Goal: Task Accomplishment & Management: Manage account settings

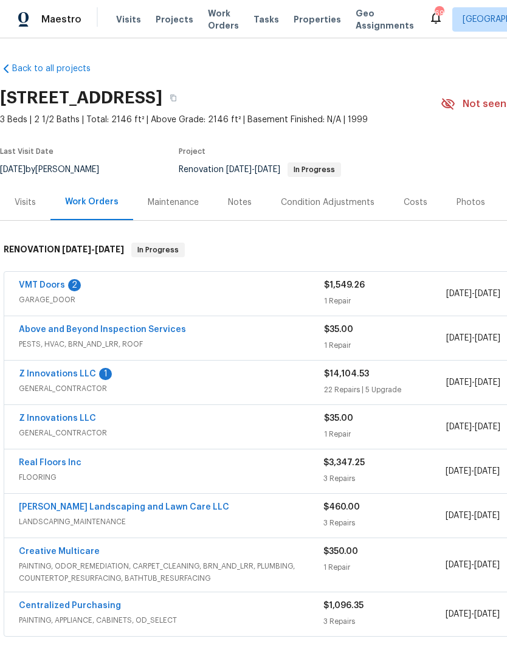
click at [240, 208] on div "Notes" at bounding box center [240, 202] width 24 height 12
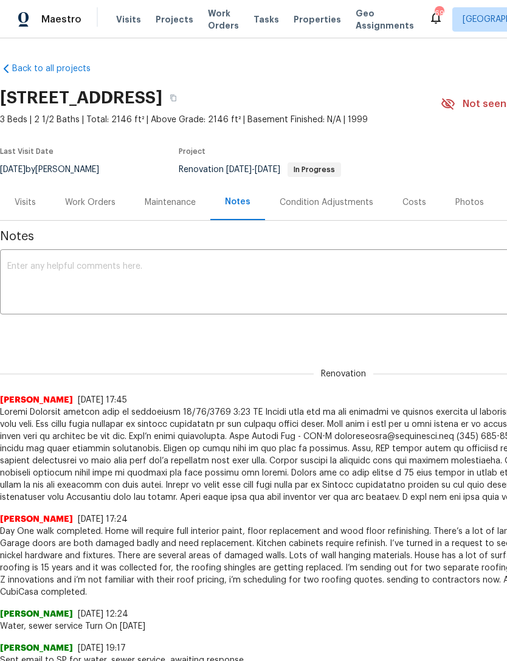
click at [313, 301] on textarea at bounding box center [343, 283] width 672 height 43
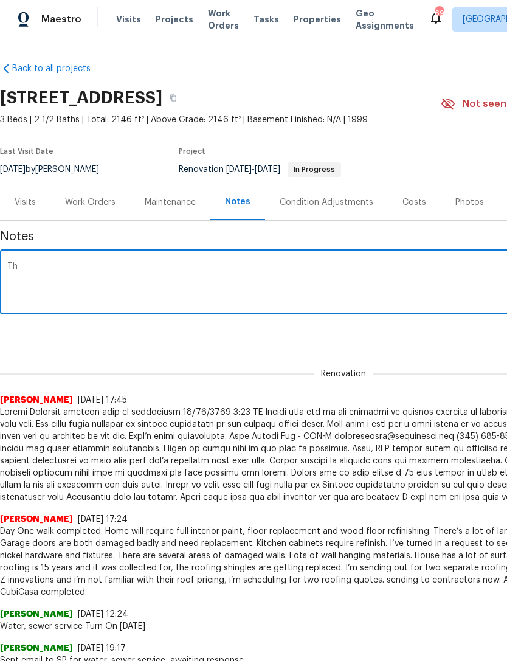
type textarea "T"
click at [243, 264] on textarea "The upgrades were approved here with the exception of store hardware. The door …" at bounding box center [343, 283] width 672 height 43
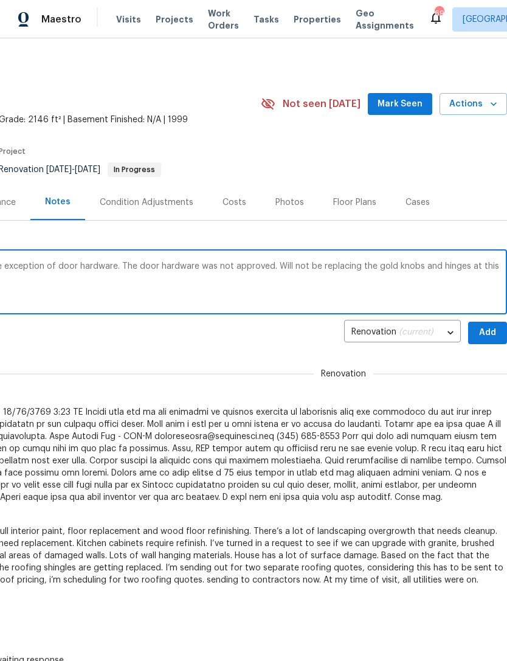
scroll to position [0, 180]
type textarea "The upgrades were approved here with the exception of door hardware. The door h…"
click at [485, 333] on span "Add" at bounding box center [487, 332] width 19 height 15
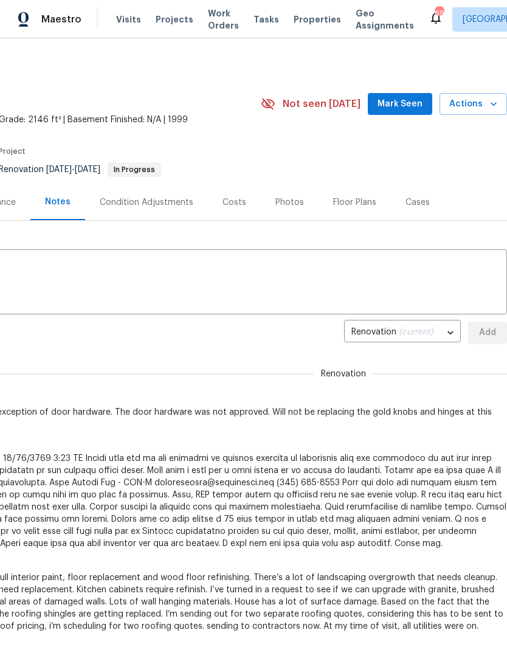
click at [412, 108] on span "Mark Seen" at bounding box center [400, 104] width 45 height 15
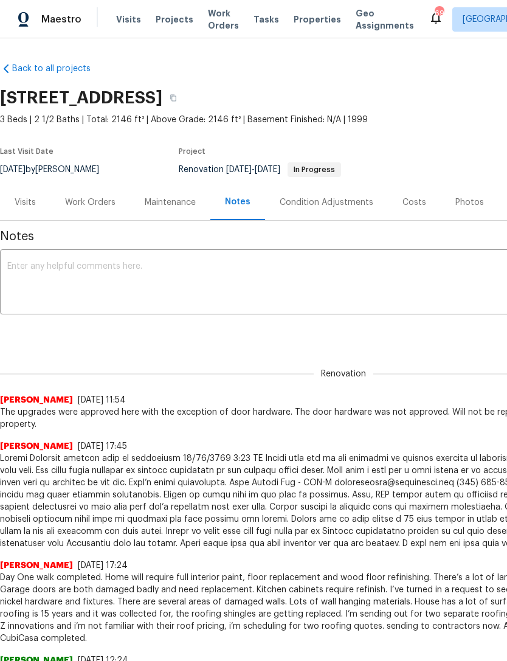
scroll to position [0, 0]
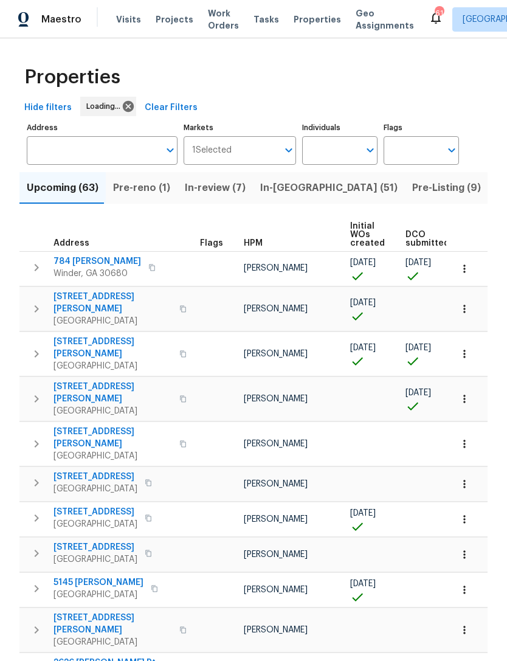
click at [353, 148] on input "text" at bounding box center [330, 150] width 57 height 29
click at [358, 150] on input "Individuals" at bounding box center [330, 150] width 57 height 29
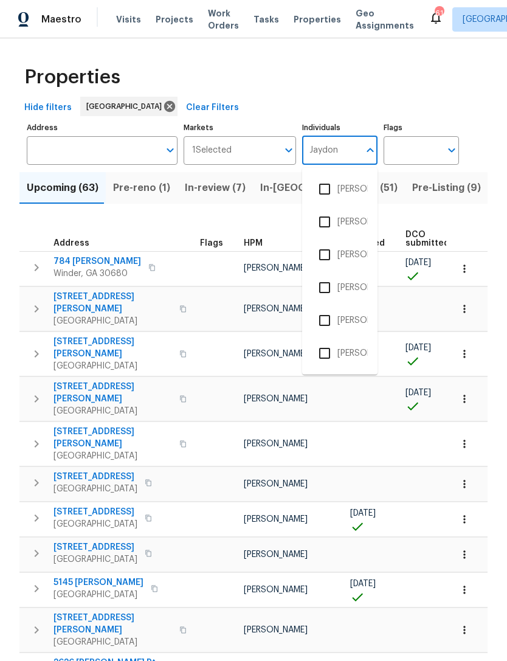
type input "Jaydon"
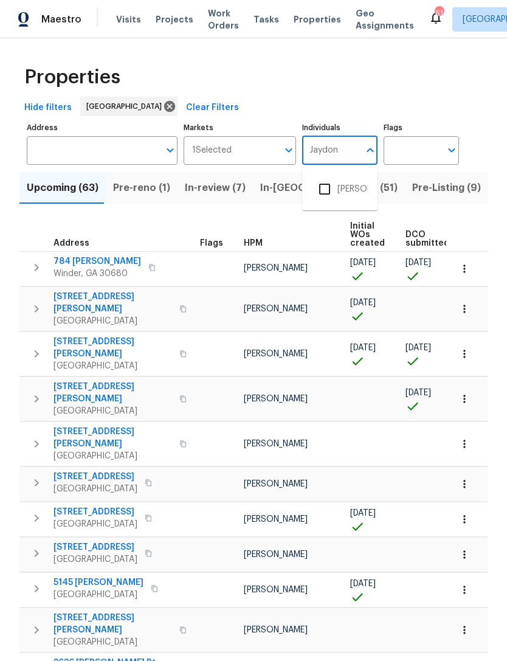
click at [323, 188] on input "checkbox" at bounding box center [325, 189] width 26 height 26
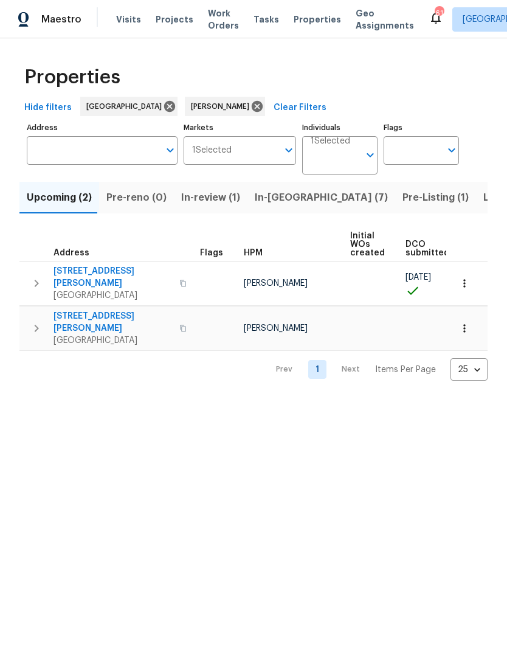
click at [267, 199] on span "In-reno (7)" at bounding box center [321, 197] width 133 height 17
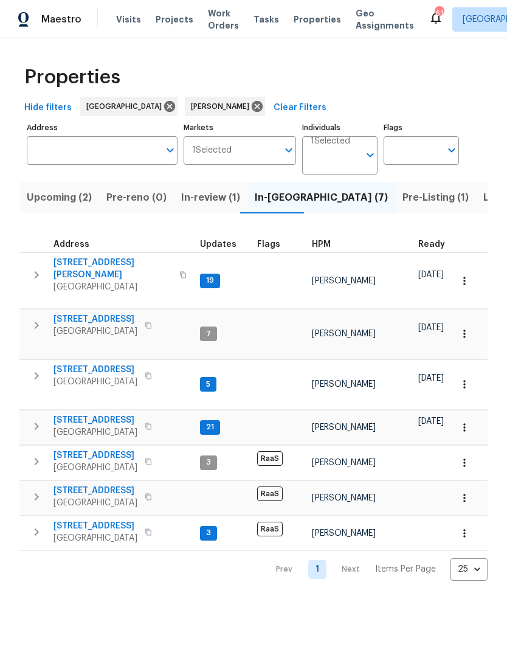
click at [36, 368] on icon "button" at bounding box center [36, 375] width 15 height 15
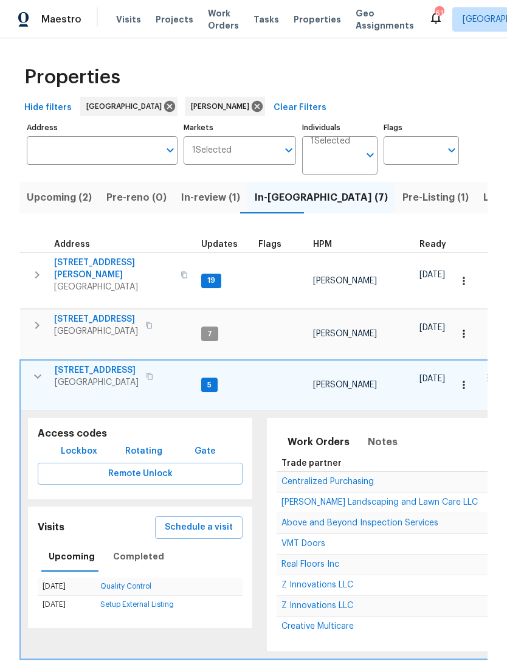
click at [36, 373] on icon "button" at bounding box center [37, 376] width 15 height 15
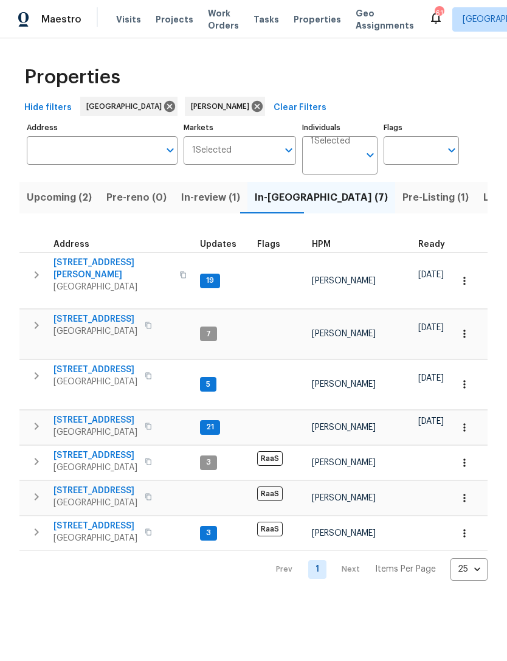
click at [36, 372] on icon "button" at bounding box center [37, 375] width 4 height 7
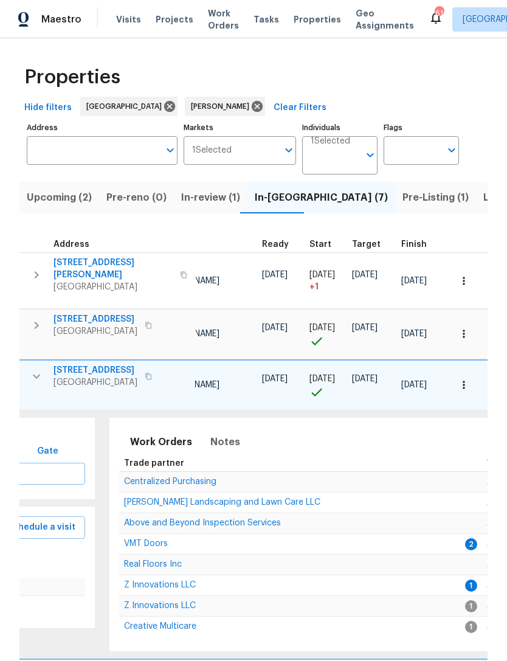
scroll to position [0, 188]
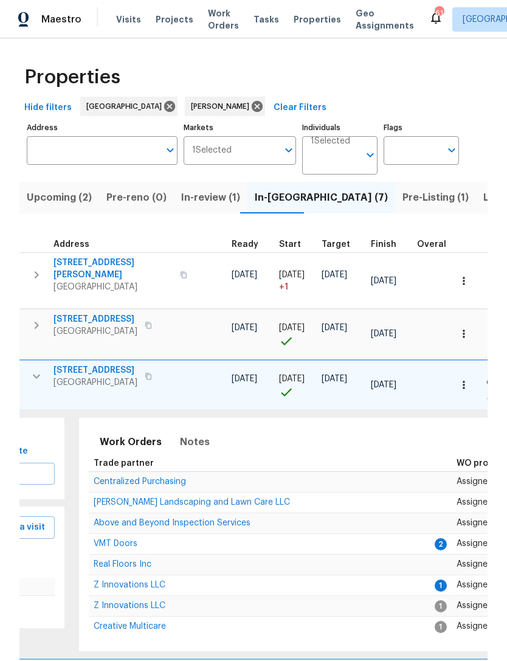
click at [126, 542] on span "VMT Doors" at bounding box center [116, 543] width 44 height 9
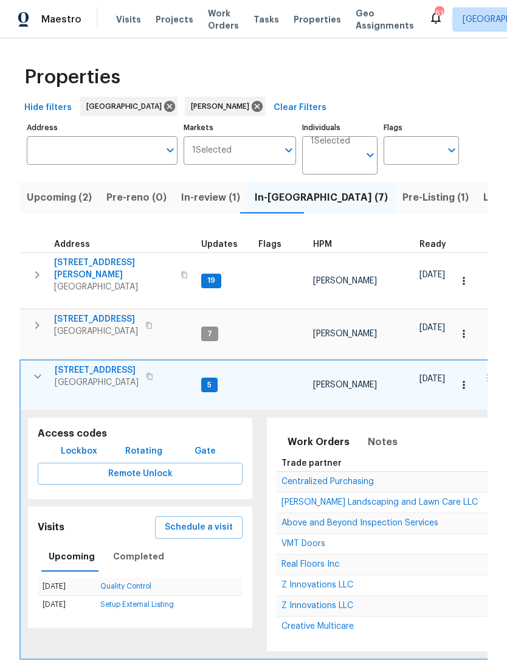
scroll to position [0, 0]
click at [34, 373] on icon "button" at bounding box center [37, 376] width 15 height 15
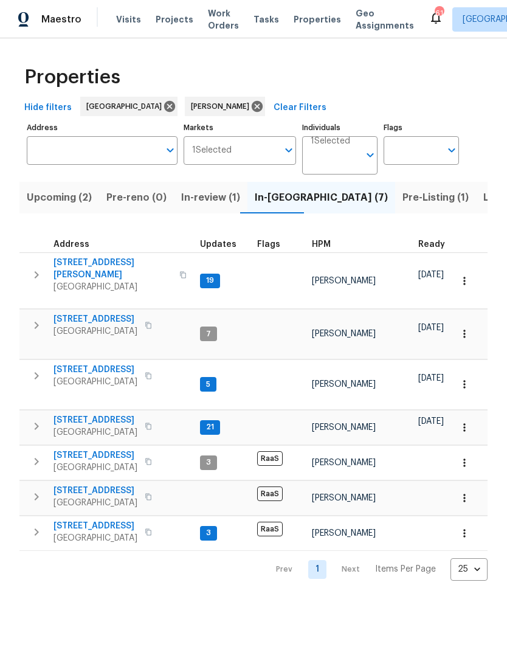
click at [39, 529] on icon "button" at bounding box center [36, 532] width 15 height 15
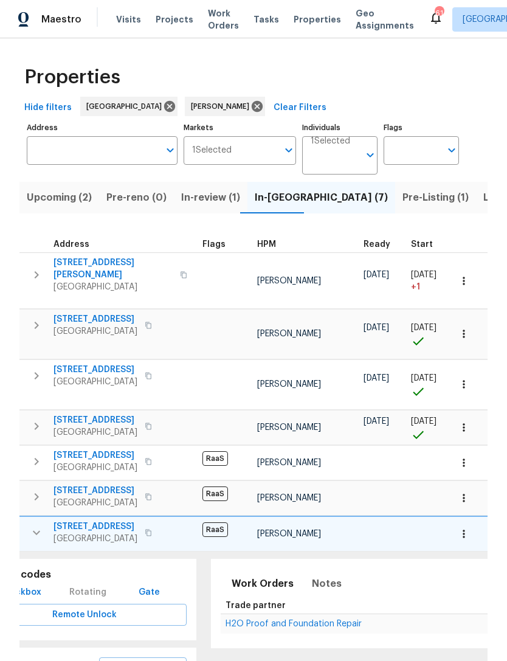
scroll to position [0, 174]
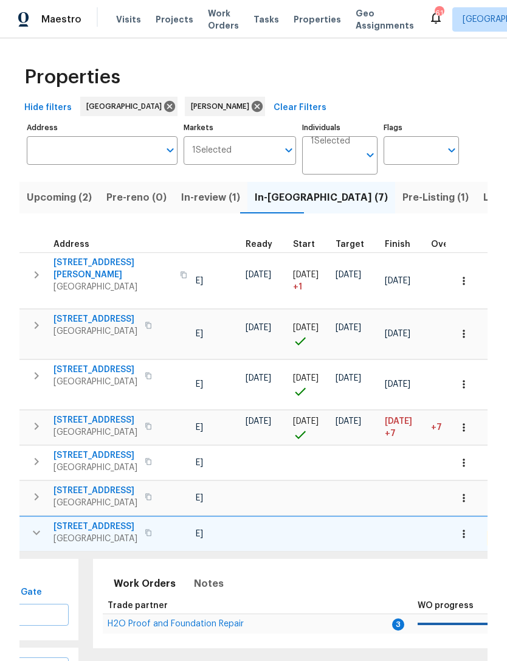
click at [205, 603] on th "Trade partner" at bounding box center [248, 606] width 291 height 16
click at [221, 619] on span "H2O Proof and Foundation Repair" at bounding box center [176, 623] width 136 height 9
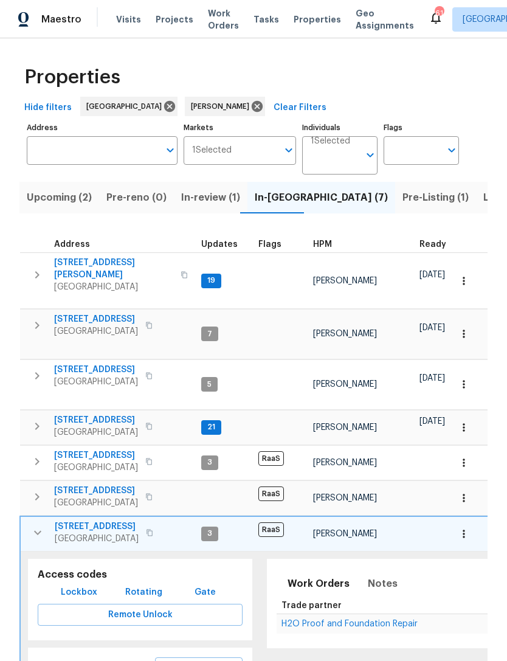
scroll to position [0, 0]
click at [38, 419] on icon "button" at bounding box center [37, 426] width 15 height 15
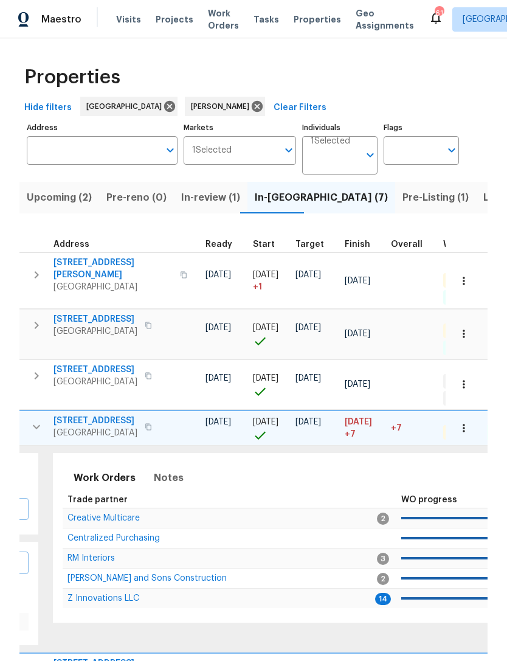
scroll to position [0, 210]
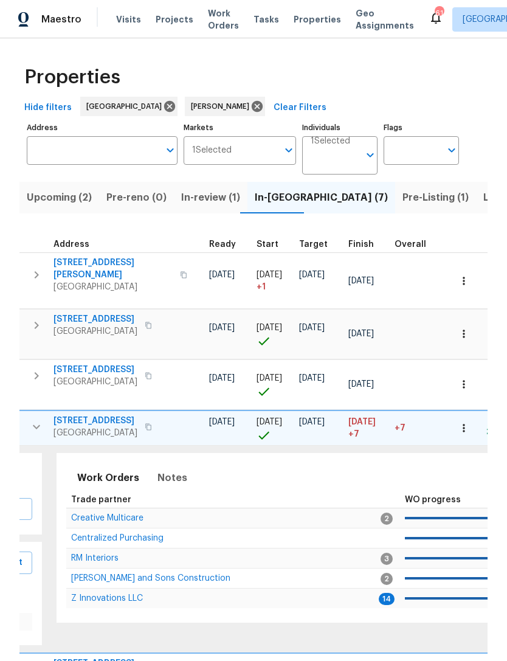
click at [125, 594] on span "Z Innovations LLC" at bounding box center [107, 598] width 72 height 9
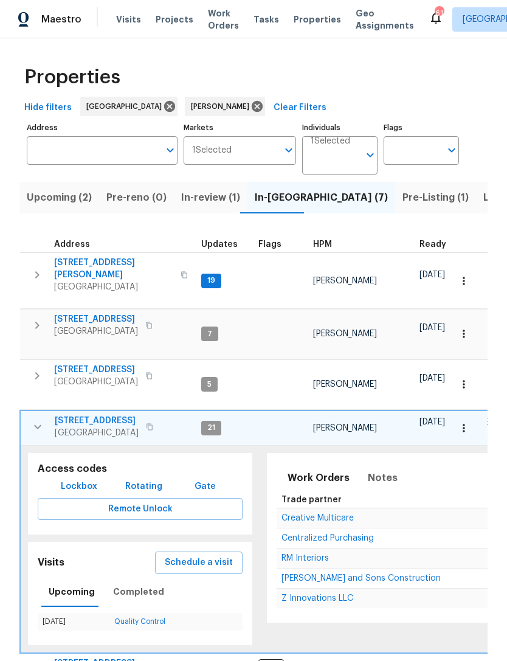
scroll to position [0, 0]
click at [117, 156] on input "Address" at bounding box center [93, 150] width 133 height 29
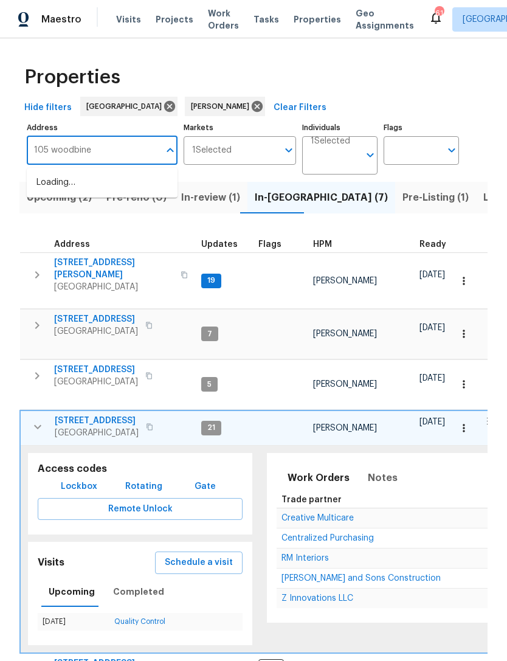
type input "105 woodbine"
click at [90, 190] on li "105 Woodbine Dr Carrollton GA 30117" at bounding box center [102, 189] width 151 height 33
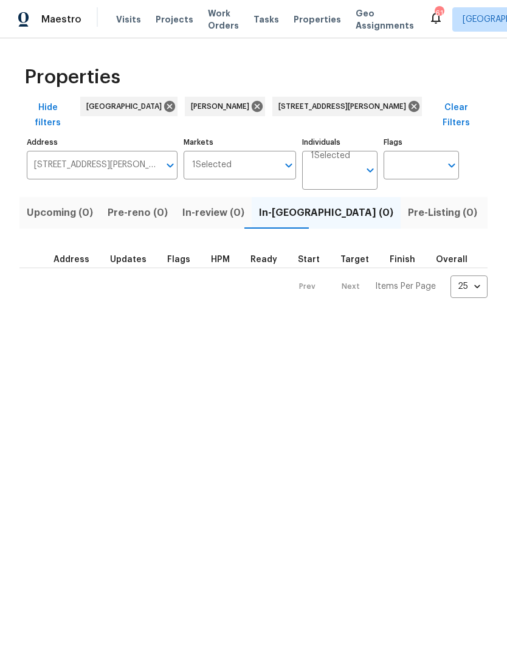
click at [492, 204] on span "Listed (1)" at bounding box center [514, 212] width 44 height 17
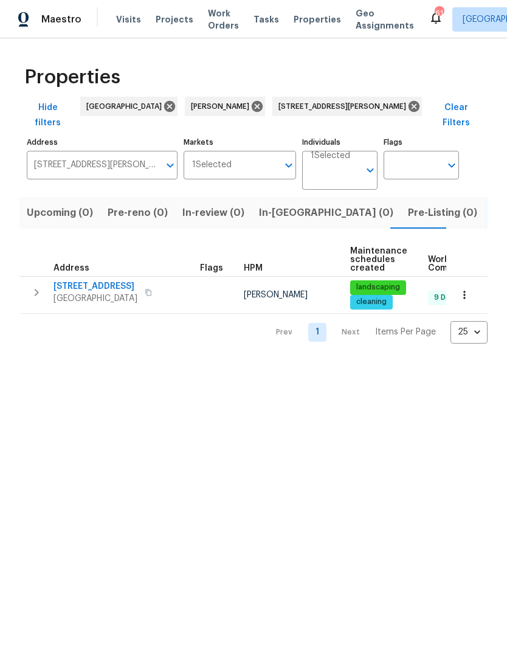
click at [33, 285] on icon "button" at bounding box center [36, 292] width 15 height 15
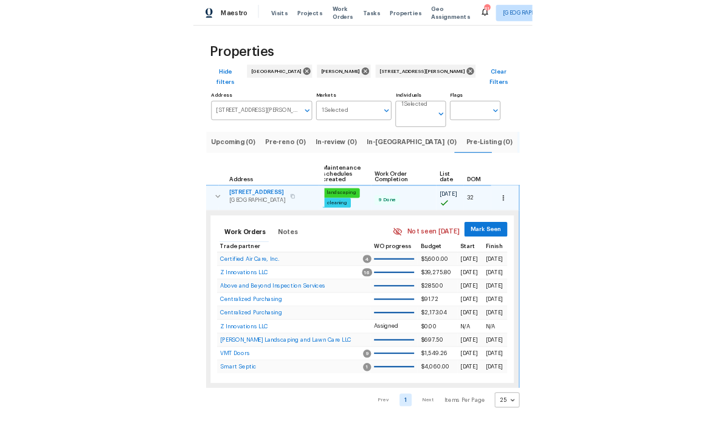
scroll to position [0, 157]
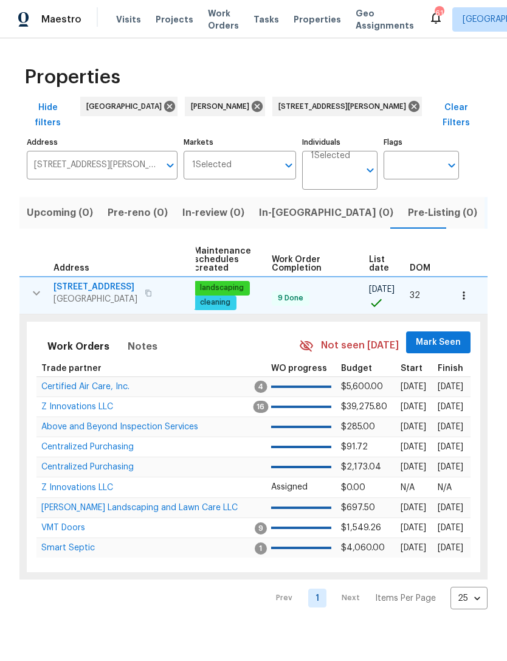
click at [451, 335] on span "Mark Seen" at bounding box center [438, 342] width 45 height 15
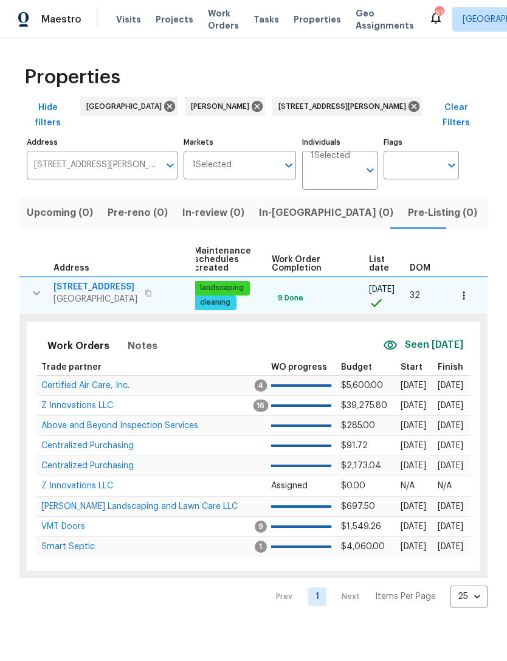
scroll to position [0, 1]
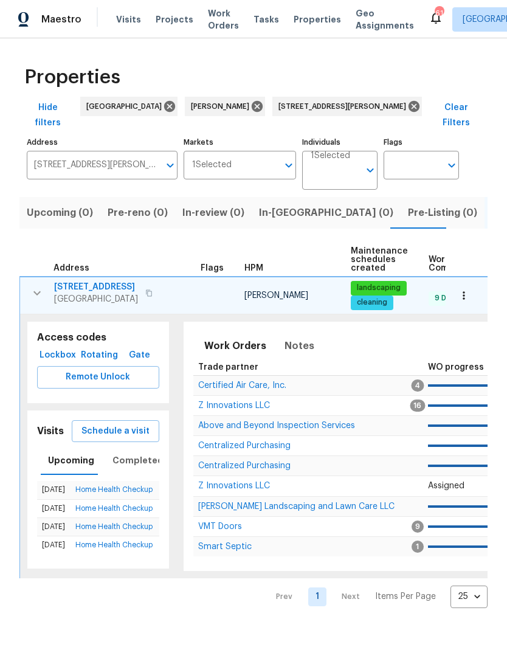
click at [471, 282] on button "button" at bounding box center [463, 295] width 27 height 27
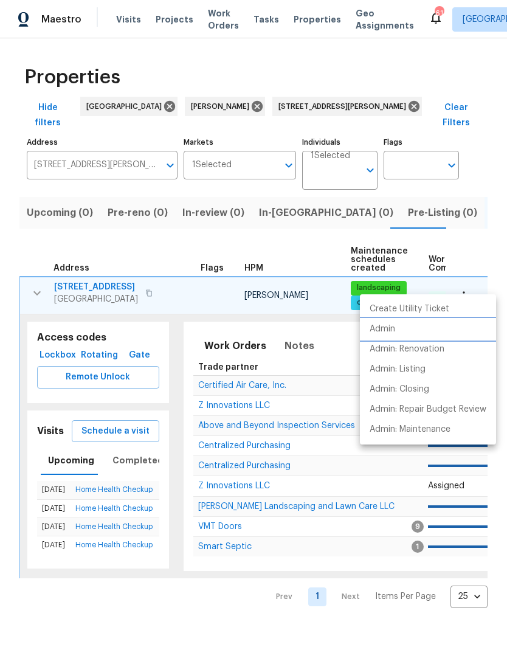
click at [403, 323] on li "Admin" at bounding box center [428, 329] width 136 height 20
click at [38, 278] on div at bounding box center [253, 330] width 507 height 661
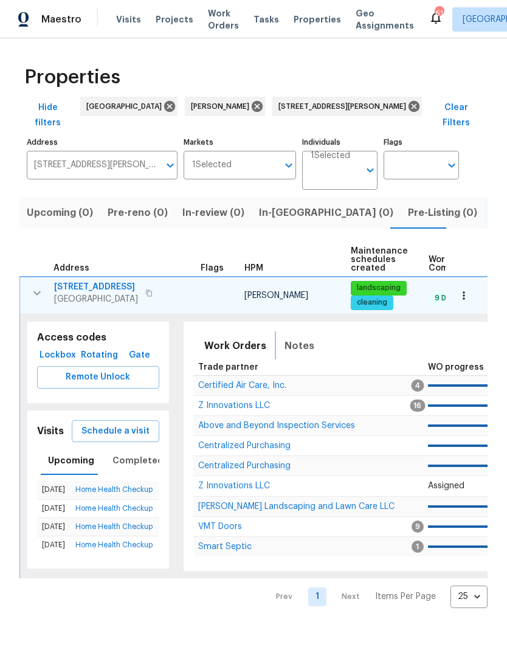
click at [303, 337] on span "Notes" at bounding box center [299, 345] width 30 height 17
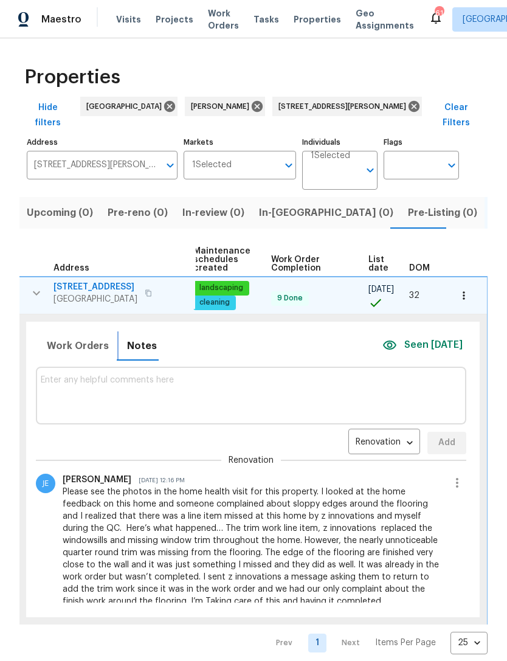
scroll to position [0, 157]
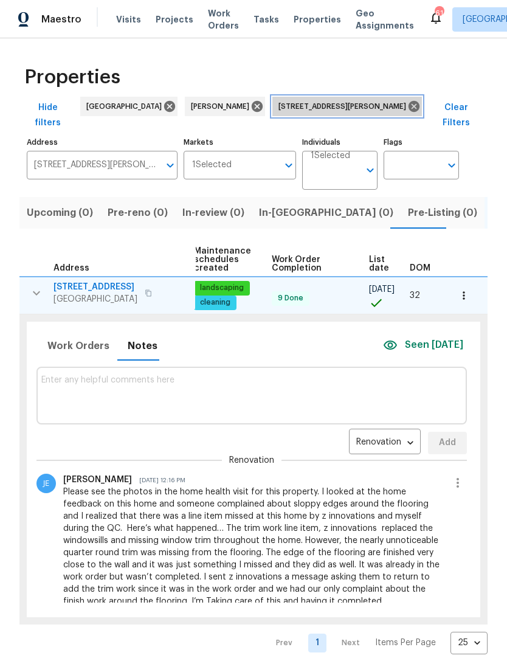
click at [408, 105] on icon at bounding box center [413, 106] width 11 height 11
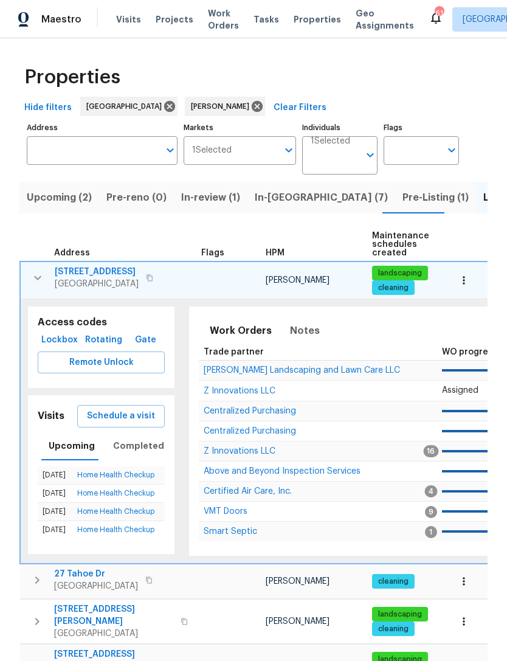
click at [40, 278] on icon "button" at bounding box center [37, 278] width 15 height 15
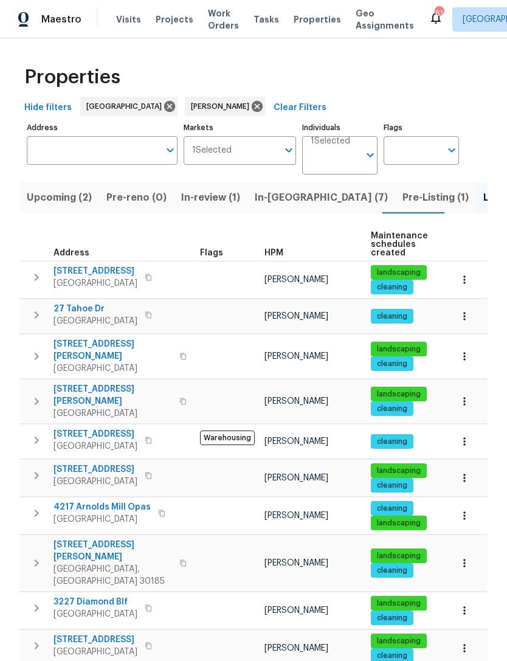
click at [269, 198] on span "In-reno (7)" at bounding box center [321, 197] width 133 height 17
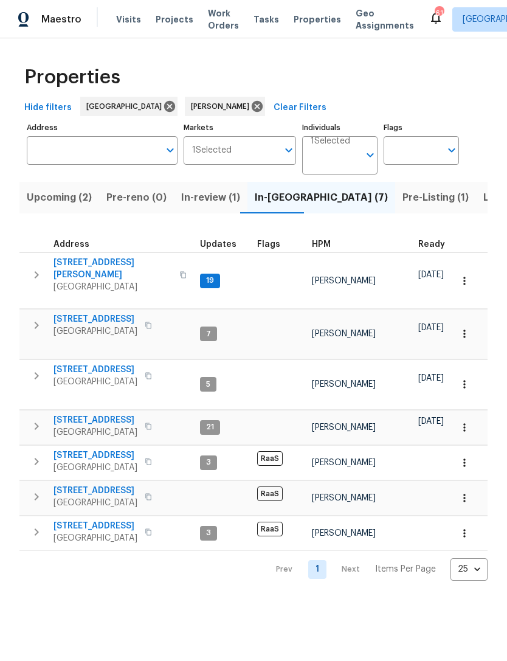
click at [43, 276] on icon "button" at bounding box center [36, 274] width 15 height 15
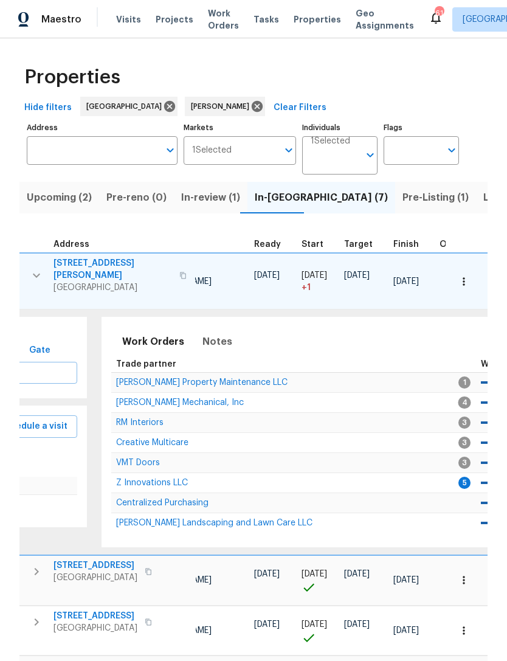
scroll to position [0, 162]
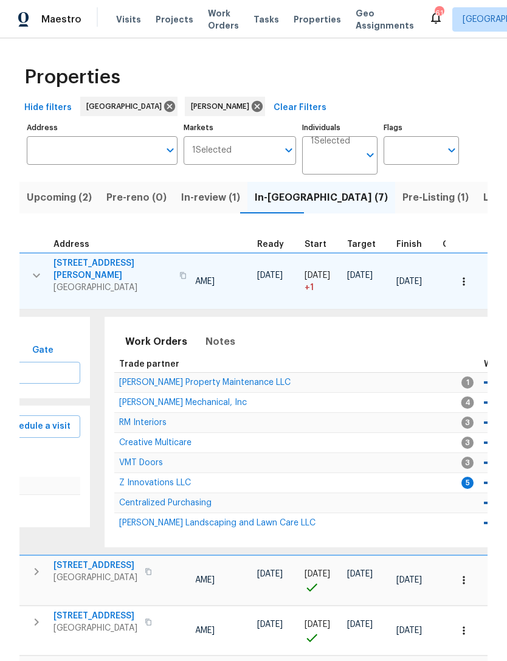
click at [145, 478] on span "Z Innovations LLC" at bounding box center [155, 482] width 72 height 9
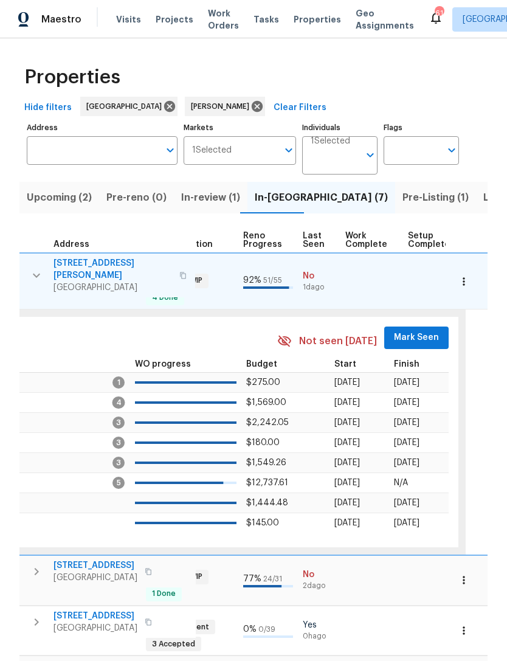
scroll to position [0, 483]
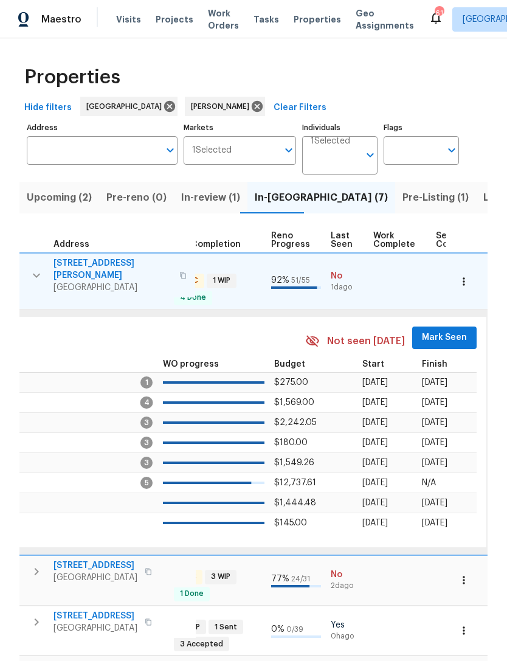
click at [449, 333] on span "Mark Seen" at bounding box center [444, 337] width 45 height 15
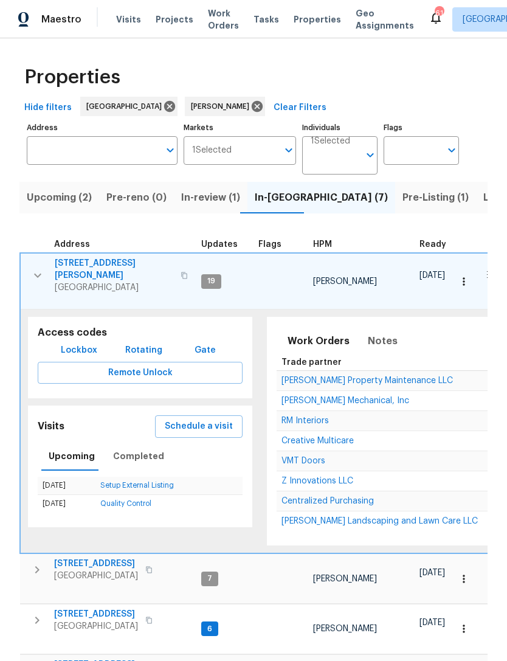
scroll to position [0, 0]
click at [41, 270] on icon "button" at bounding box center [37, 275] width 15 height 15
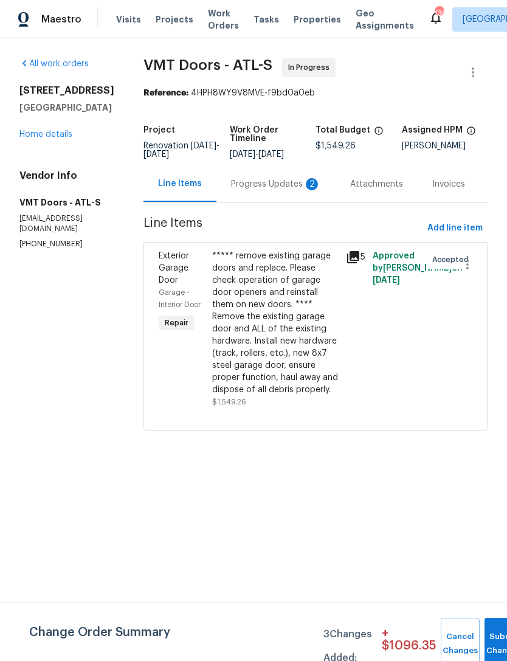
click at [255, 196] on div "Progress Updates 2" at bounding box center [275, 184] width 119 height 36
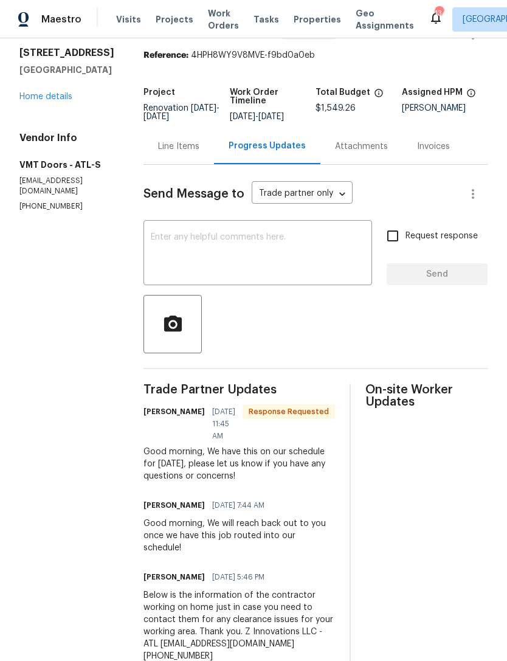
scroll to position [37, 0]
click at [183, 252] on textarea at bounding box center [258, 254] width 214 height 43
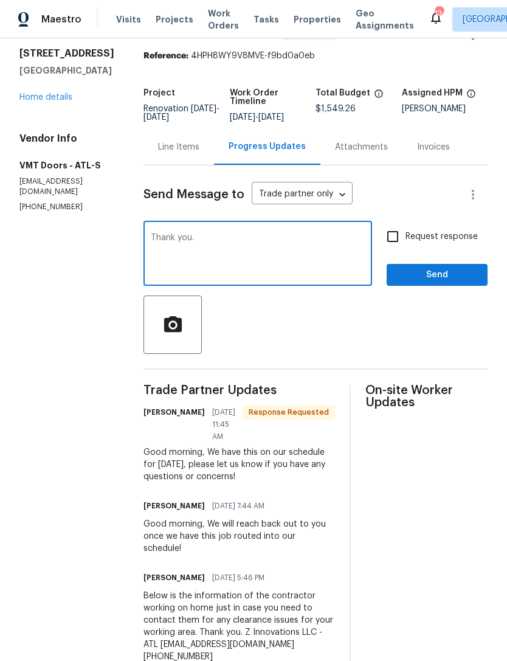
type textarea "Thank you."
click at [434, 274] on span "Send" at bounding box center [436, 274] width 81 height 15
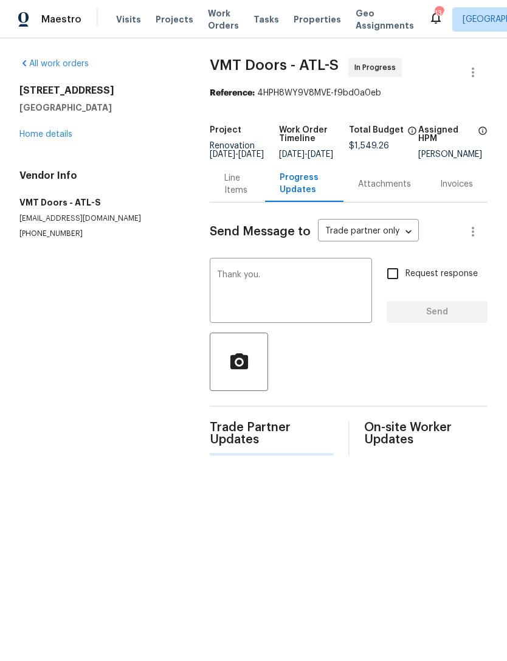
scroll to position [0, 0]
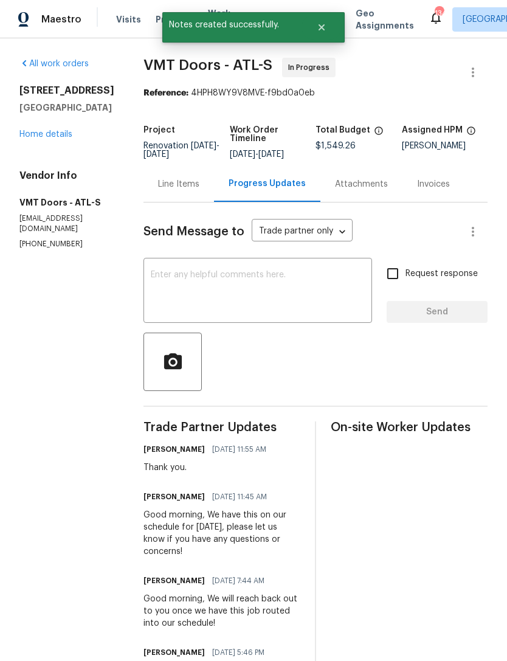
click at [40, 140] on div "6590 Manor Creek Dr Douglasville, GA 30135 Home details" at bounding box center [66, 112] width 95 height 56
click at [55, 139] on link "Home details" at bounding box center [45, 134] width 53 height 9
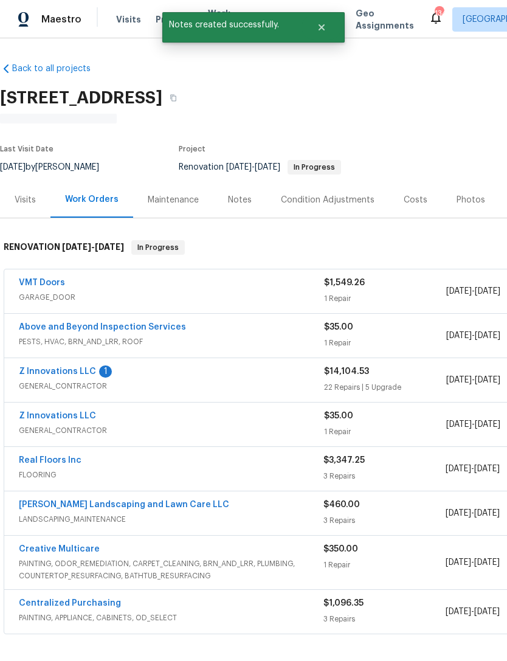
click at [233, 205] on div "Notes" at bounding box center [240, 200] width 24 height 12
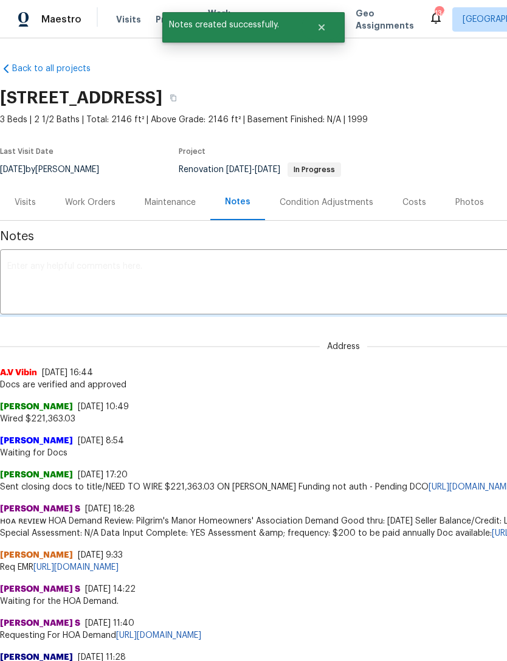
click at [260, 274] on textarea at bounding box center [343, 283] width 672 height 43
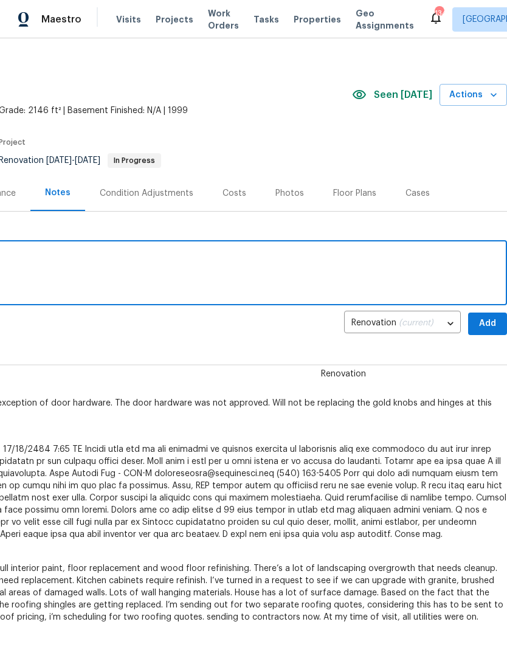
type textarea "Garage doors are getting installed today"
click at [492, 324] on span "Add" at bounding box center [487, 323] width 19 height 15
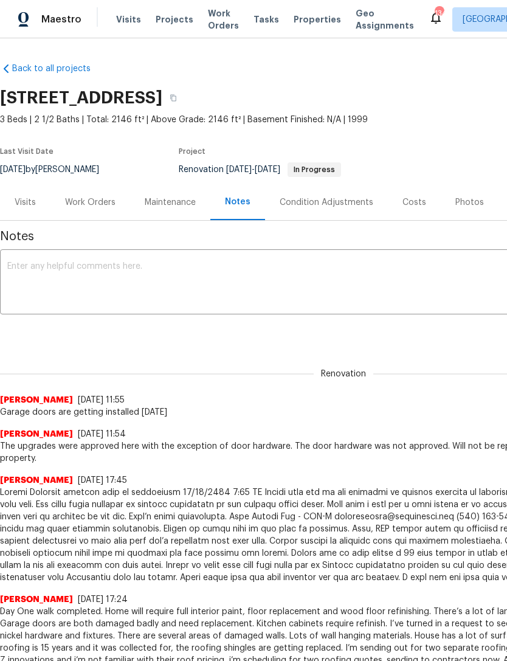
click at [99, 207] on div "Work Orders" at bounding box center [90, 202] width 50 height 12
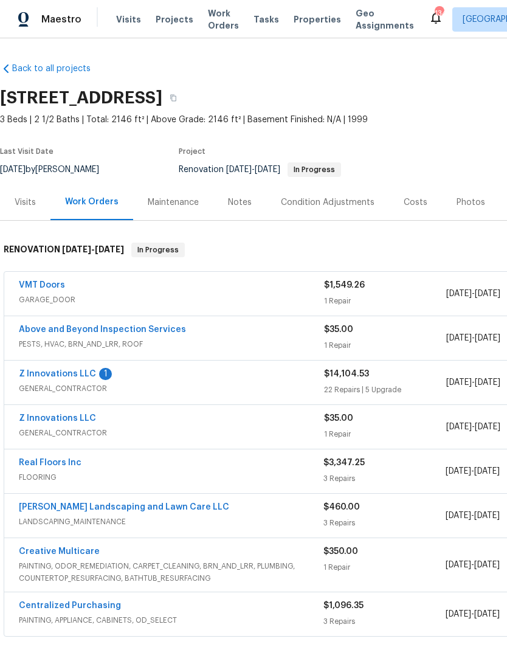
click at [67, 377] on link "Z Innovations LLC" at bounding box center [57, 374] width 77 height 9
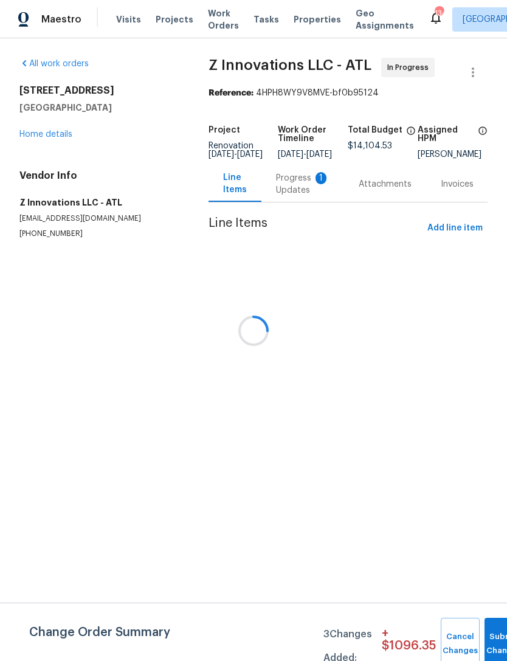
click at [293, 200] on div "Progress Updates 1" at bounding box center [302, 184] width 83 height 36
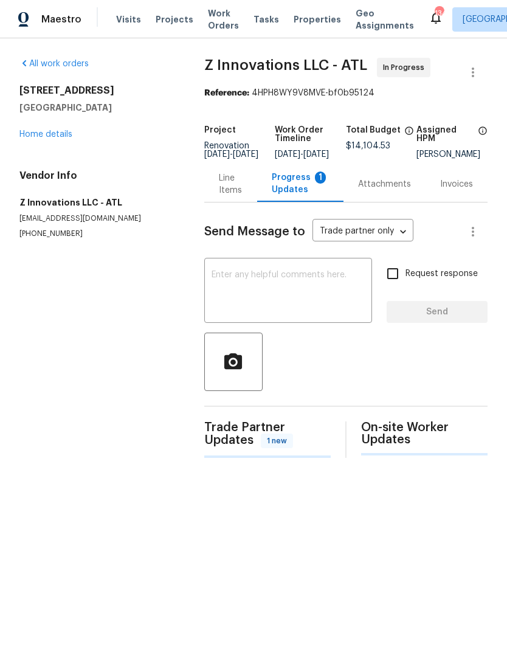
click at [297, 192] on div "Progress Updates 1" at bounding box center [300, 183] width 57 height 24
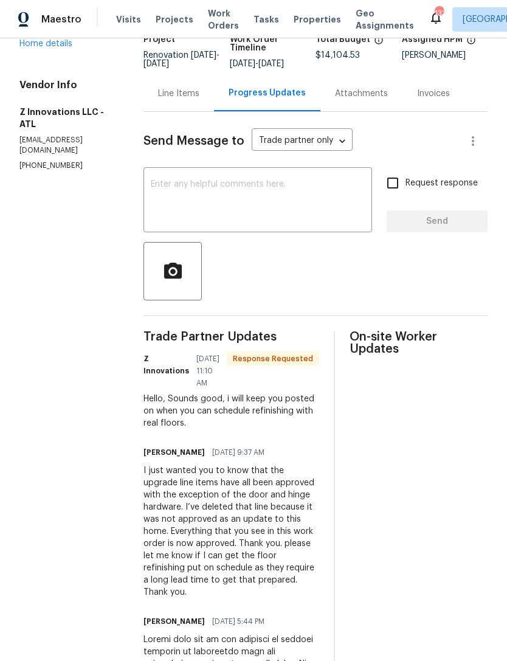
scroll to position [98, 0]
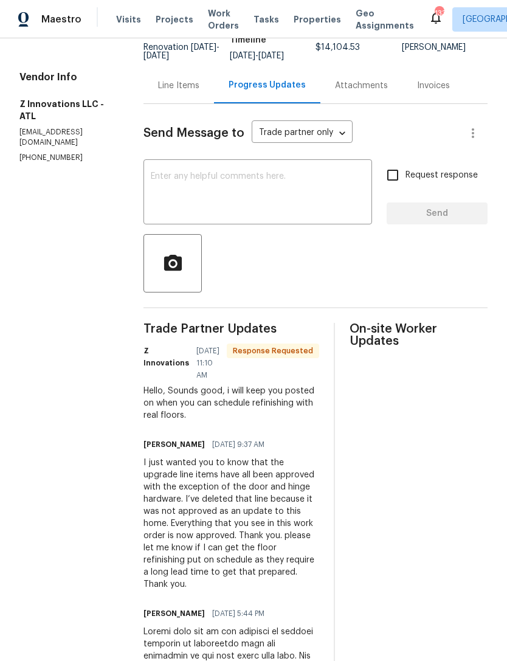
click at [255, 194] on textarea at bounding box center [258, 193] width 214 height 43
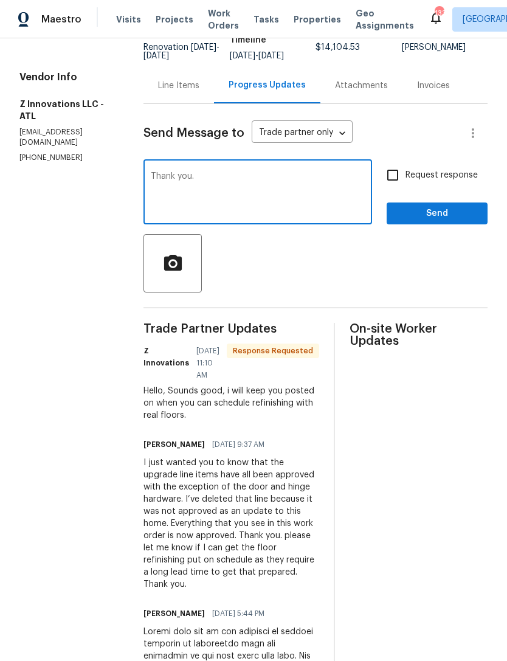
type textarea "Thank you."
click at [437, 206] on button "Send" at bounding box center [437, 213] width 101 height 22
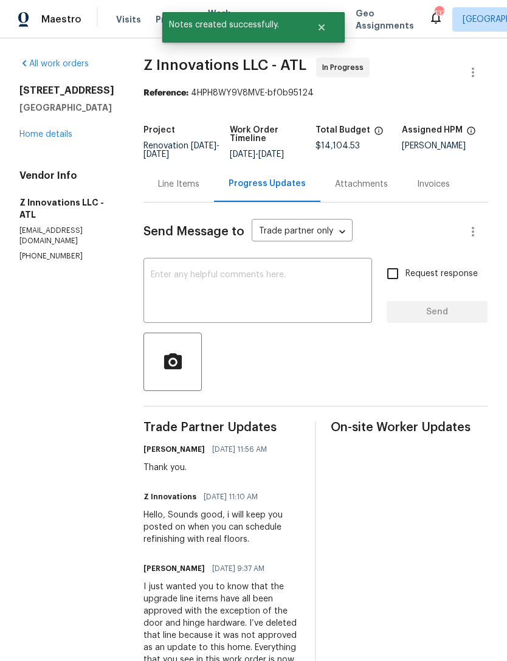
click at [66, 139] on link "Home details" at bounding box center [45, 134] width 53 height 9
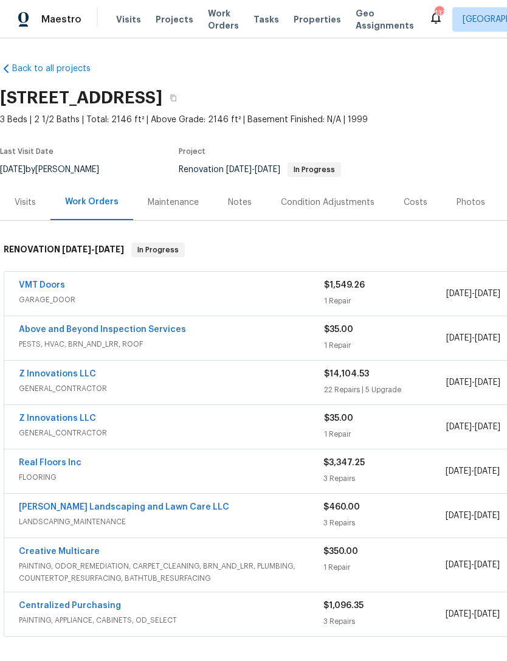
click at [123, 333] on link "Above and Beyond Inspection Services" at bounding box center [102, 329] width 167 height 9
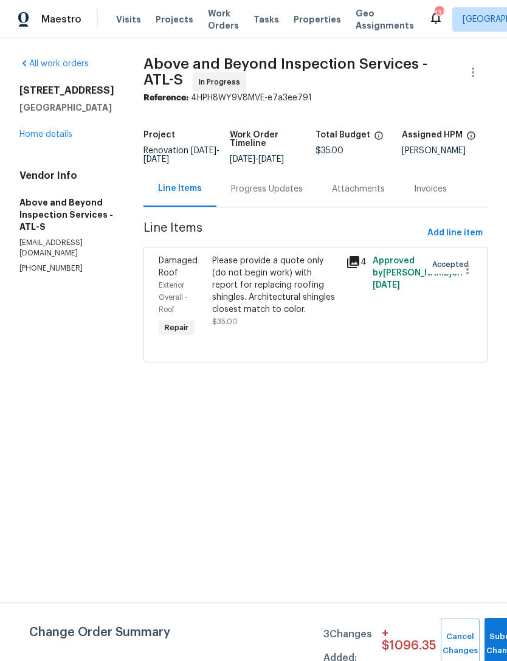
click at [301, 195] on div "Progress Updates" at bounding box center [267, 189] width 72 height 12
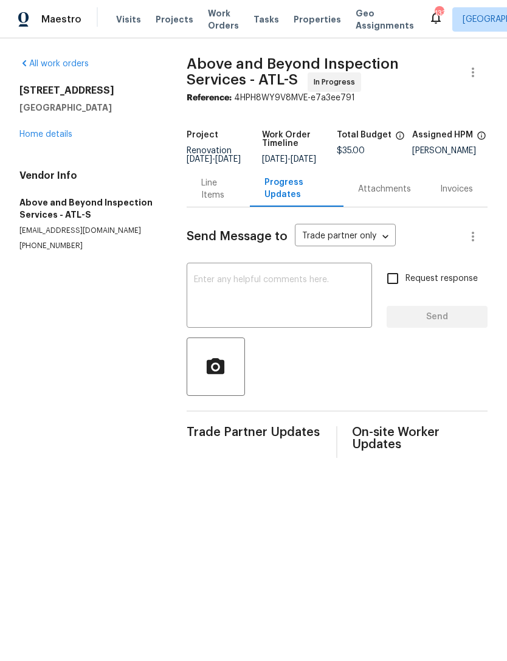
click at [71, 135] on link "Home details" at bounding box center [45, 134] width 53 height 9
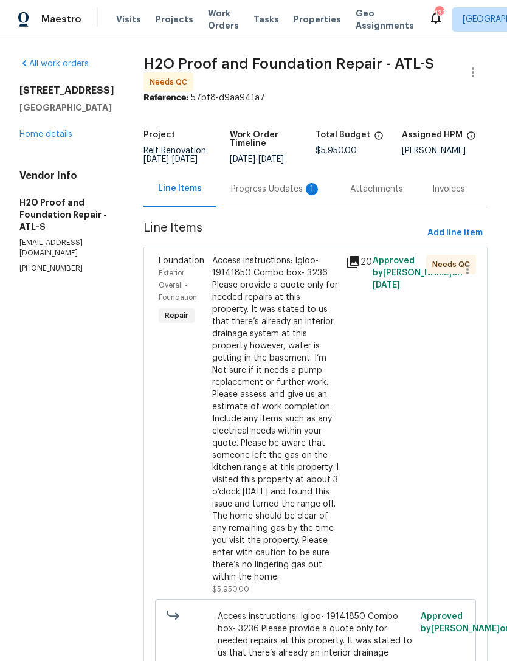
click at [336, 201] on div "Attachments" at bounding box center [377, 189] width 82 height 36
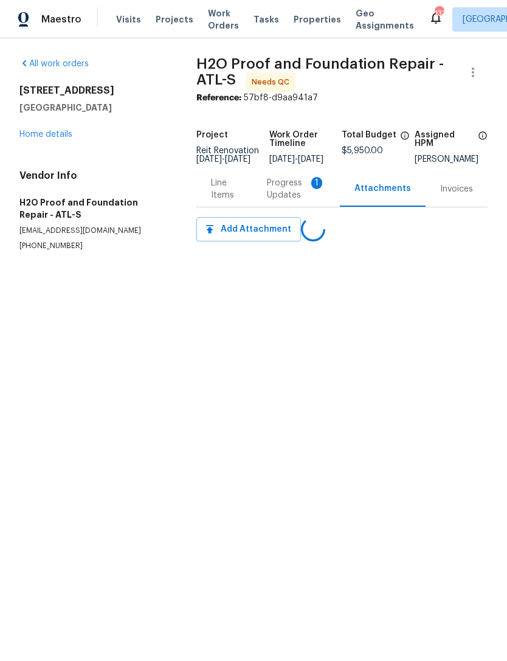
click at [278, 199] on div "Progress Updates 1" at bounding box center [296, 189] width 58 height 24
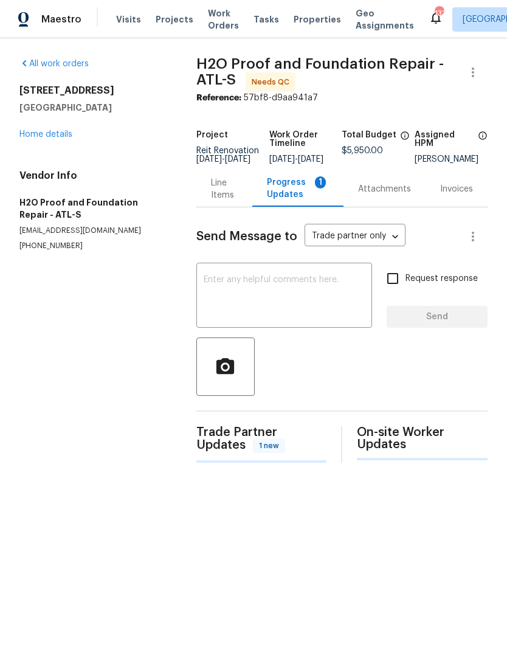
click at [298, 198] on div "Progress Updates 1" at bounding box center [298, 188] width 62 height 24
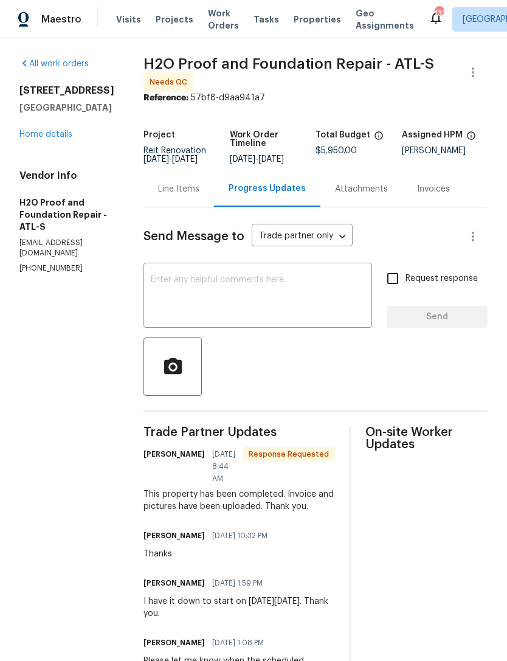
click at [38, 138] on link "Home details" at bounding box center [45, 134] width 53 height 9
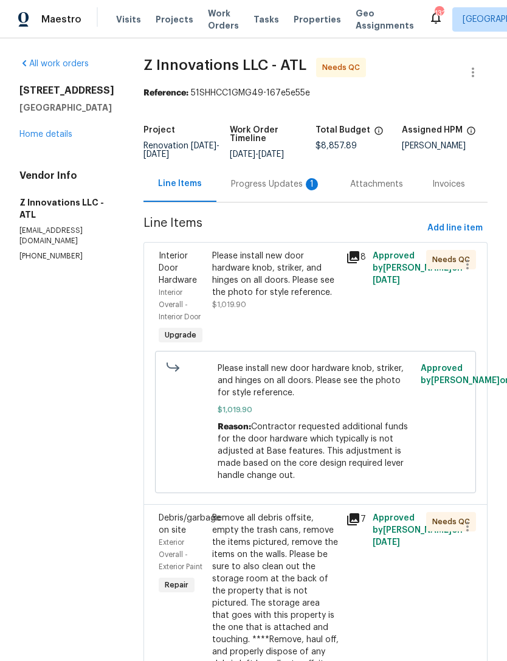
click at [277, 177] on div "Progress Updates 1" at bounding box center [275, 184] width 119 height 36
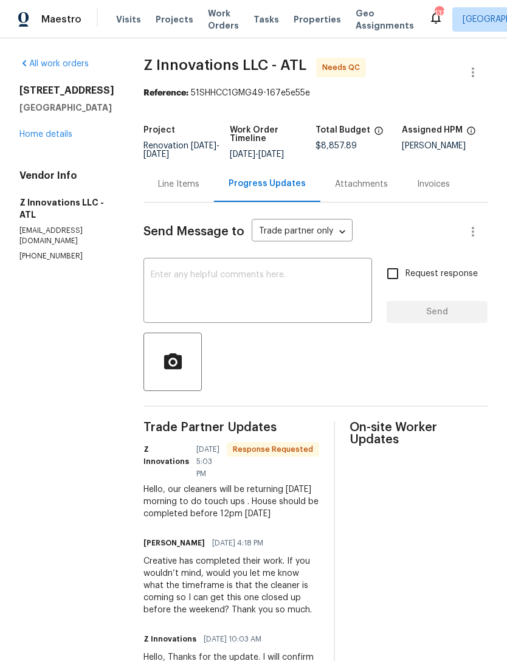
click at [269, 293] on textarea at bounding box center [258, 292] width 214 height 43
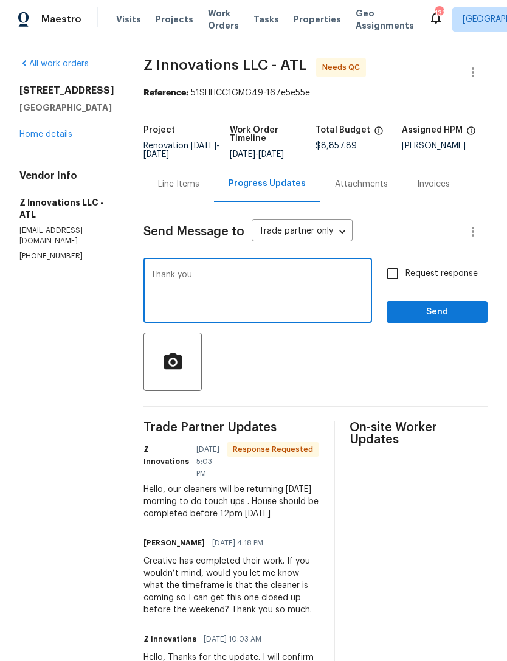
type textarea "Thank you"
click at [432, 308] on span "Send" at bounding box center [436, 312] width 81 height 15
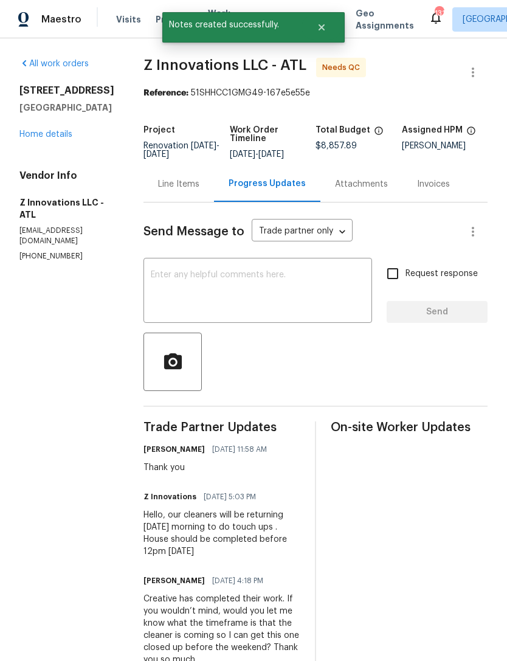
click at [69, 136] on link "Home details" at bounding box center [45, 134] width 53 height 9
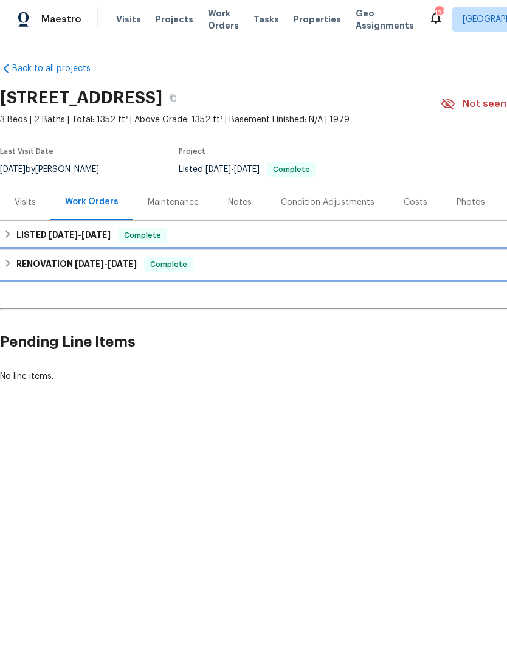
click at [44, 275] on div "RENOVATION [DATE] - [DATE] Complete" at bounding box center [343, 264] width 687 height 29
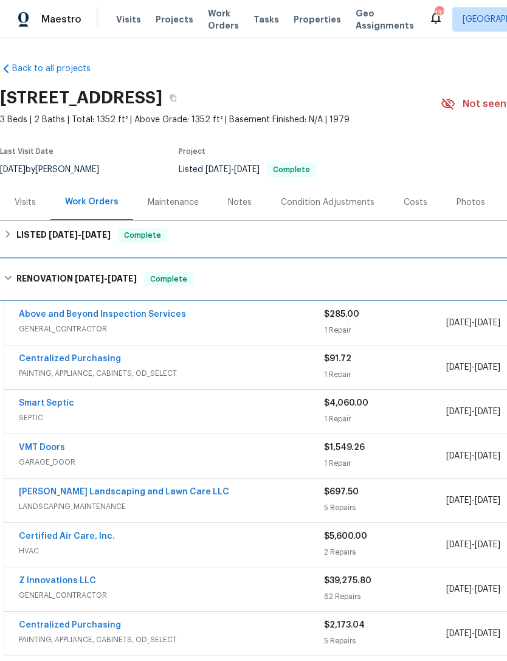
click at [40, 243] on div "LISTED 8/2/25 - 8/4/25 Complete" at bounding box center [343, 235] width 687 height 29
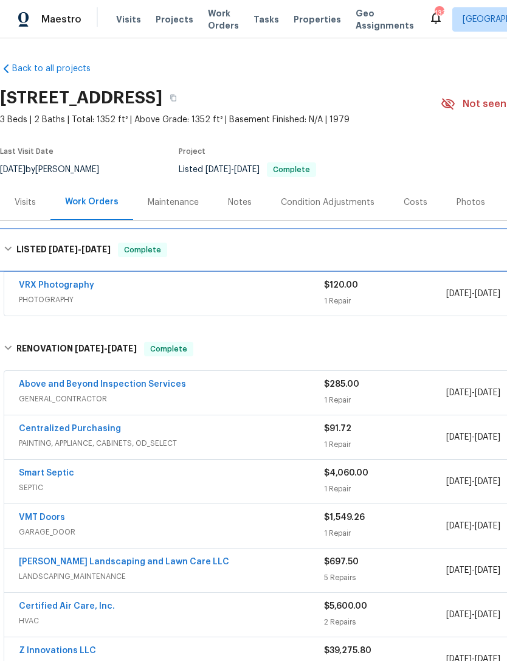
click at [37, 250] on h6 "LISTED 8/2/25 - 8/4/25" at bounding box center [63, 250] width 94 height 15
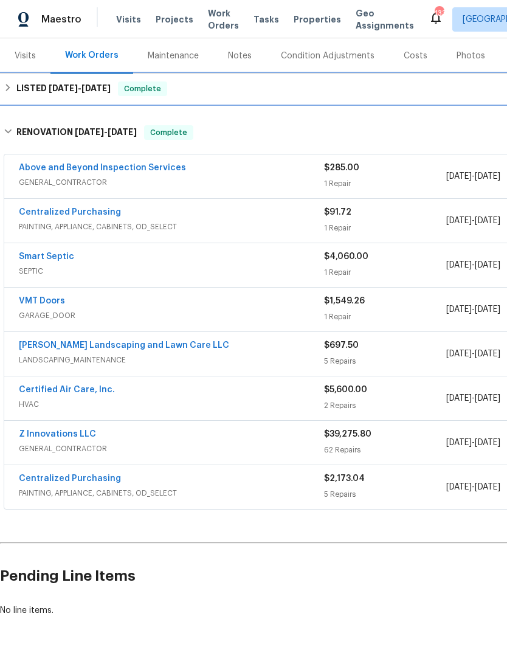
scroll to position [145, 0]
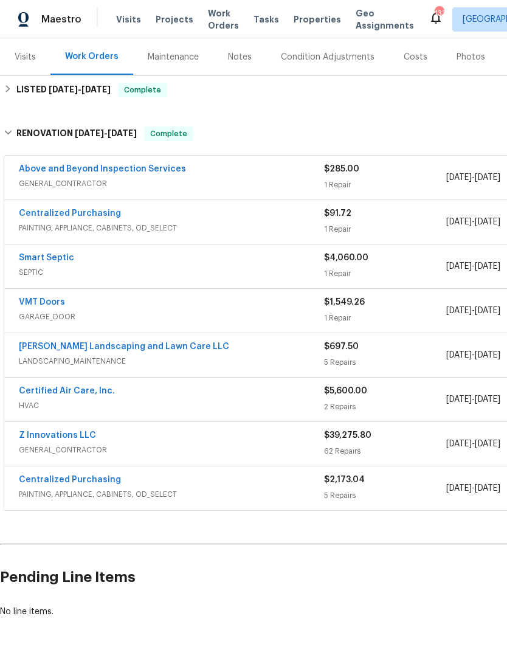
click at [58, 438] on link "Z Innovations LLC" at bounding box center [57, 435] width 77 height 9
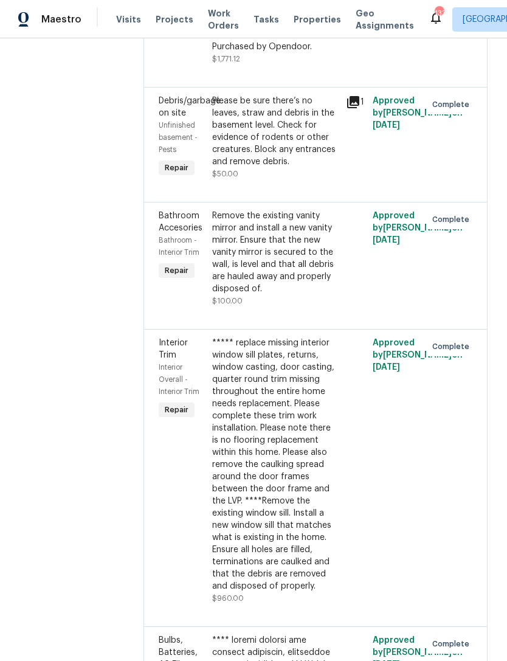
scroll to position [9432, 0]
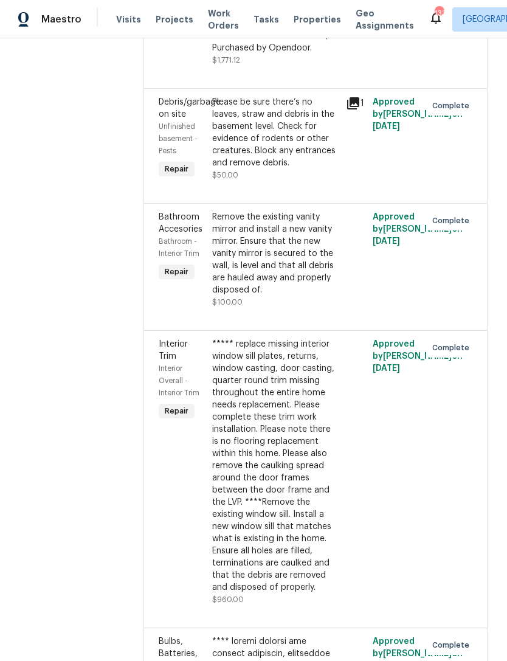
click at [209, 334] on div "***** replace missing interior window sill plates, returns, window casting, doo…" at bounding box center [276, 471] width 134 height 275
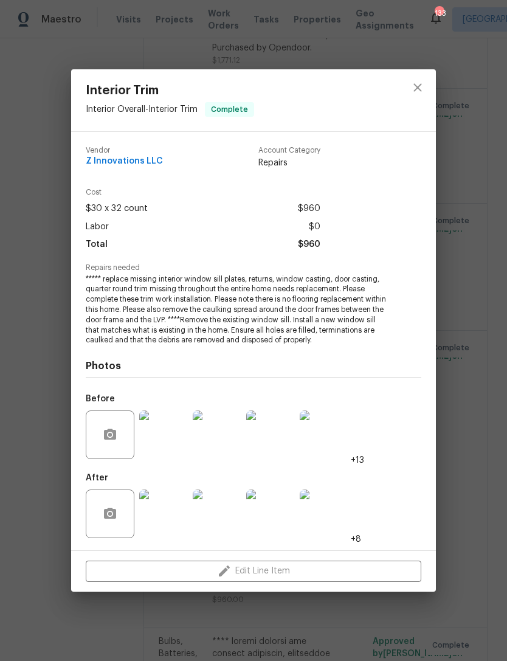
click at [467, 383] on div "Interior Trim Interior Overall - Interior Trim Complete Vendor Z Innovations LL…" at bounding box center [253, 330] width 507 height 661
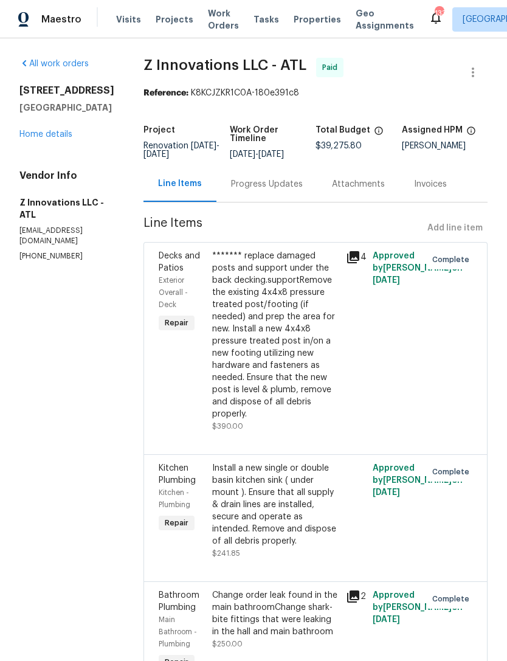
scroll to position [0, 0]
click at [62, 16] on span "Maestro" at bounding box center [61, 19] width 40 height 12
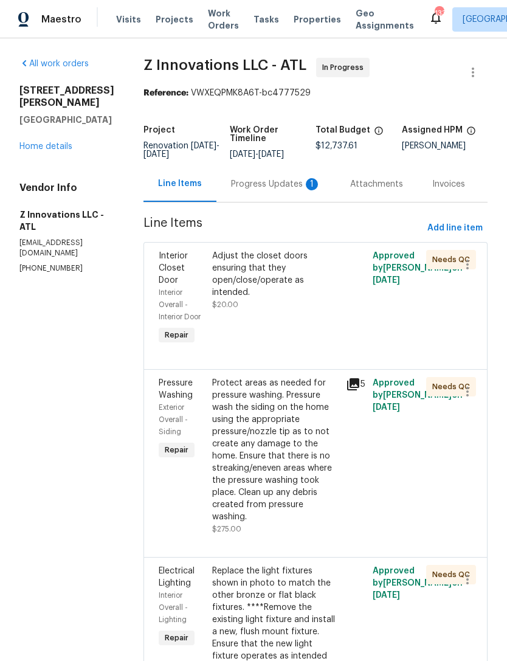
click at [255, 189] on div "Progress Updates 1" at bounding box center [276, 184] width 90 height 12
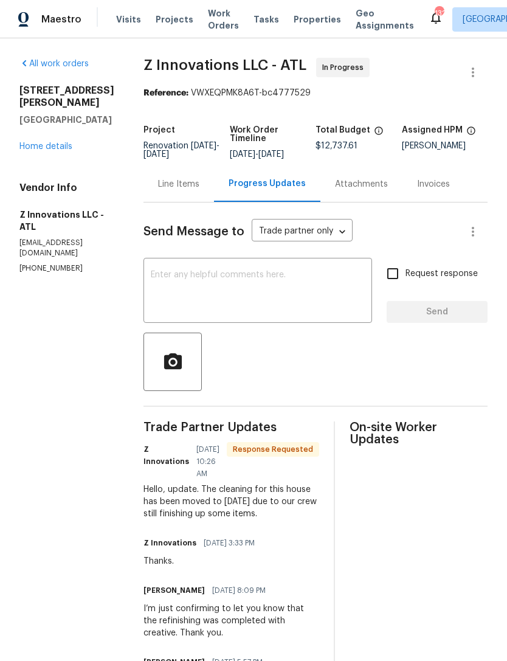
click at [179, 293] on textarea at bounding box center [258, 292] width 214 height 43
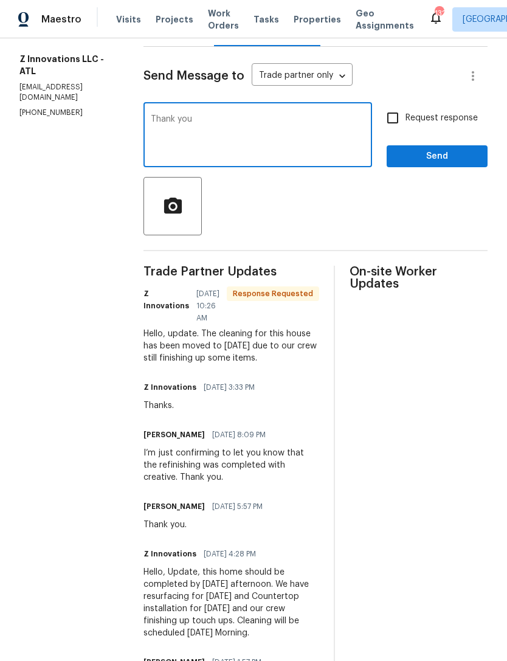
scroll to position [133, 0]
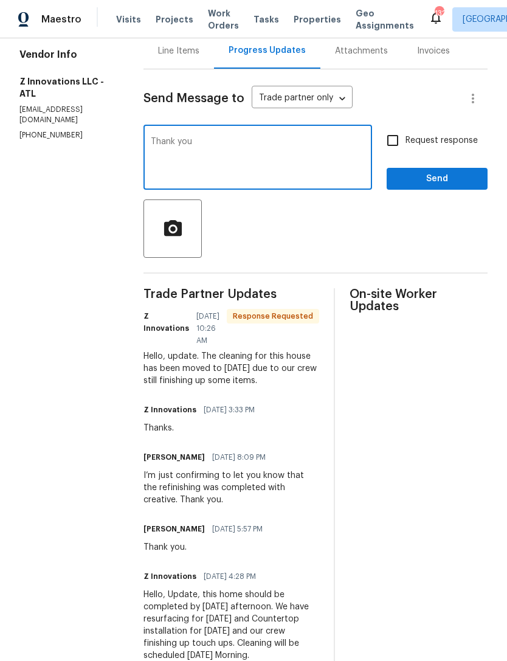
type textarea "Thank you"
click at [453, 178] on span "Send" at bounding box center [436, 178] width 81 height 15
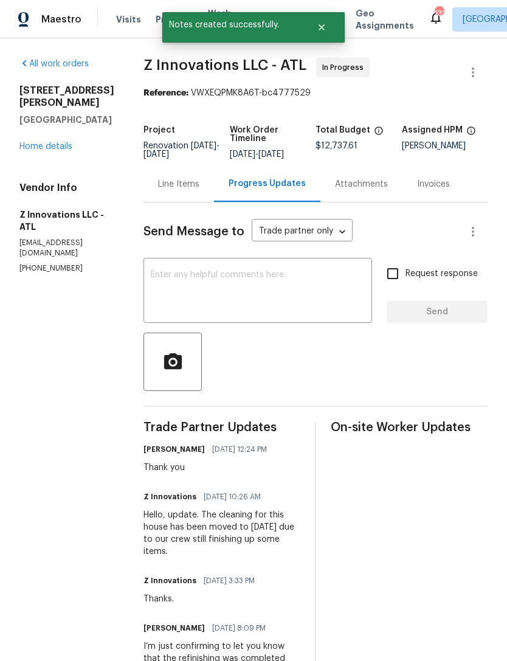
click at [49, 150] on link "Home details" at bounding box center [45, 146] width 53 height 9
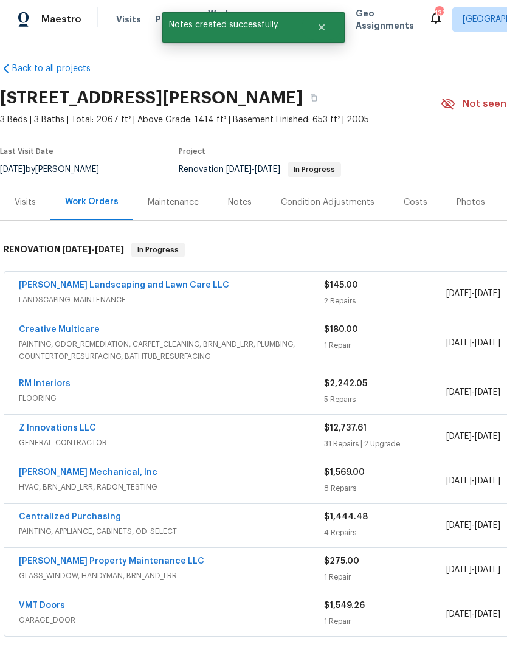
click at [244, 201] on div "Notes" at bounding box center [240, 202] width 24 height 12
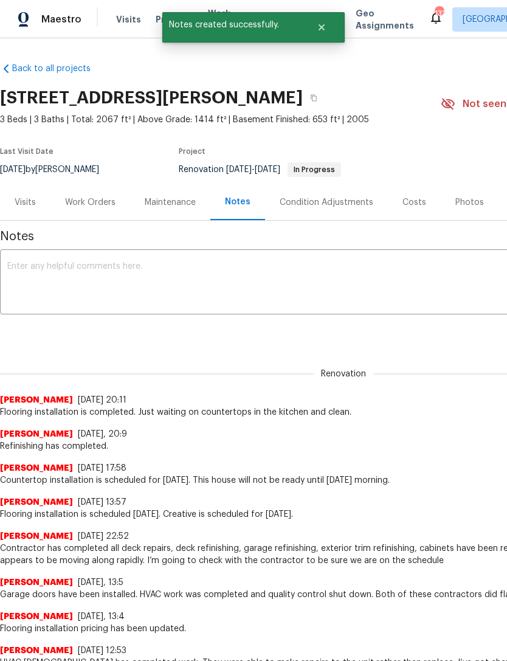
click at [186, 288] on textarea at bounding box center [343, 283] width 672 height 43
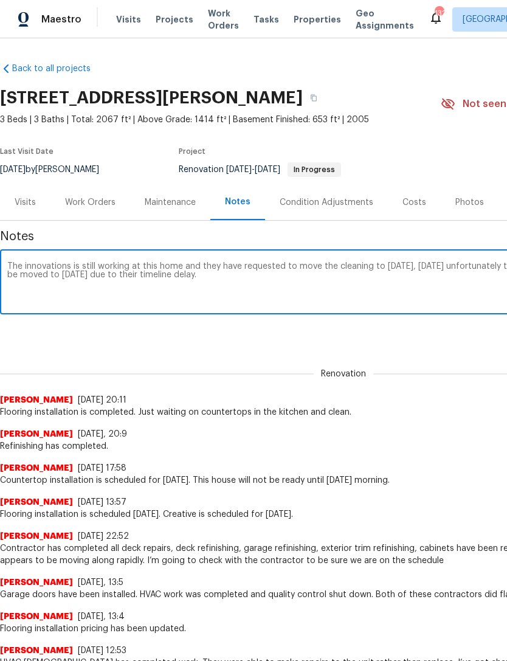
click at [24, 272] on textarea "The innovations is still working at this home and they have requested to move t…" at bounding box center [343, 283] width 672 height 43
click at [84, 286] on textarea "The innovations is still working at this home and they have requested to move t…" at bounding box center [343, 283] width 672 height 43
click at [34, 266] on textarea "The innovations is still working at this home and they have requested to move t…" at bounding box center [343, 283] width 672 height 43
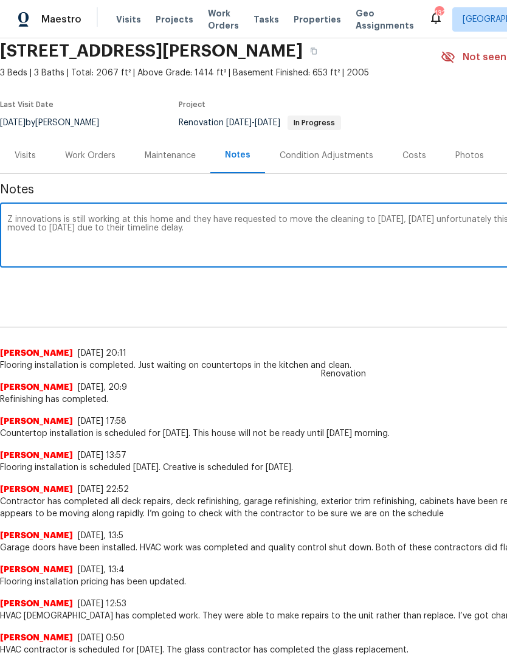
scroll to position [47, 0]
click at [322, 237] on textarea "Z innovations is still working at this home and they have requested to move the…" at bounding box center [343, 236] width 672 height 43
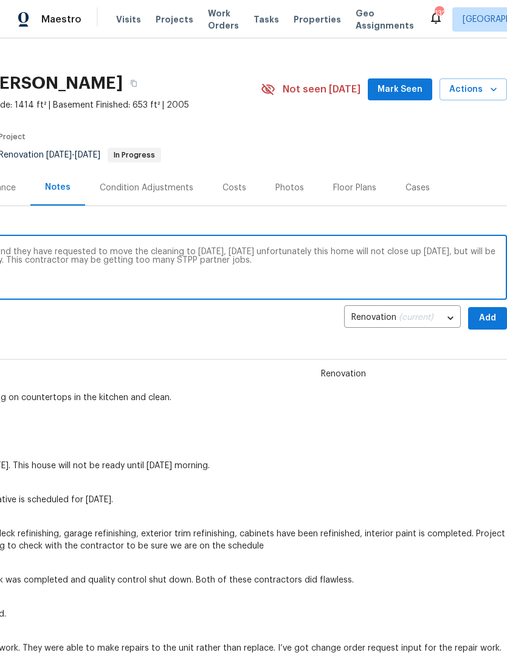
scroll to position [15, 180]
type textarea "Z innovations is still working at this home and they have requested to move the…"
click at [488, 318] on span "Add" at bounding box center [487, 318] width 19 height 15
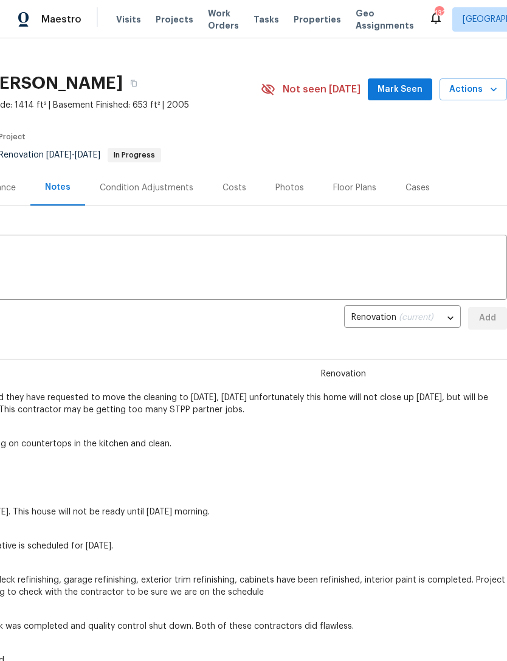
click at [407, 92] on span "Mark Seen" at bounding box center [400, 89] width 45 height 15
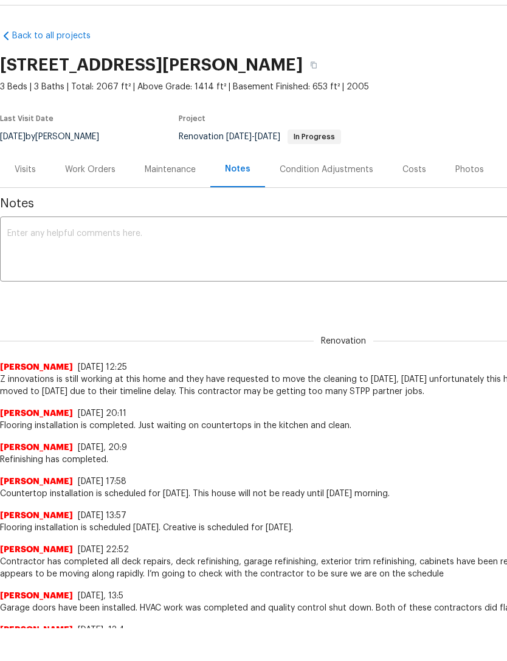
scroll to position [0, 0]
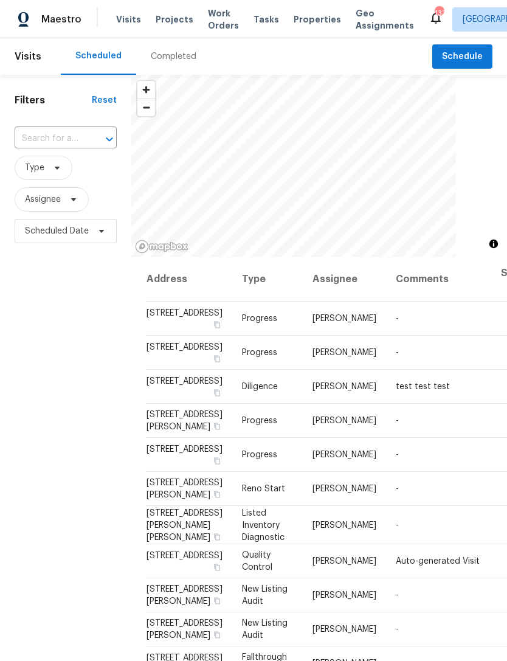
click at [92, 137] on div at bounding box center [101, 139] width 32 height 17
type input "3771"
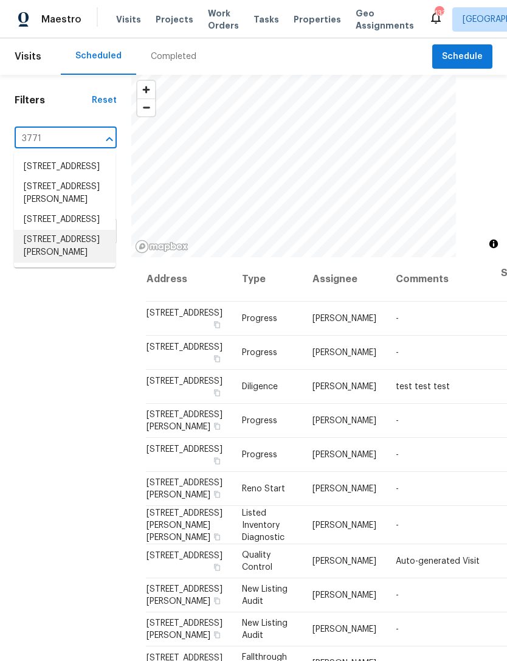
click at [82, 263] on li "[STREET_ADDRESS][PERSON_NAME]" at bounding box center [65, 246] width 102 height 33
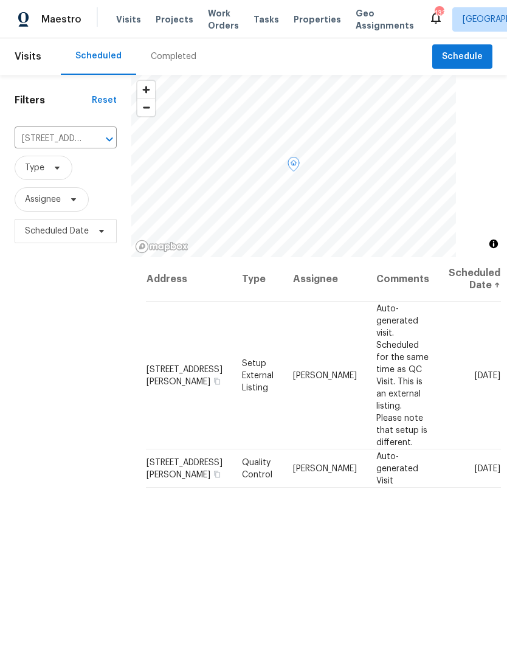
click at [0, 0] on icon at bounding box center [0, 0] width 0 height 0
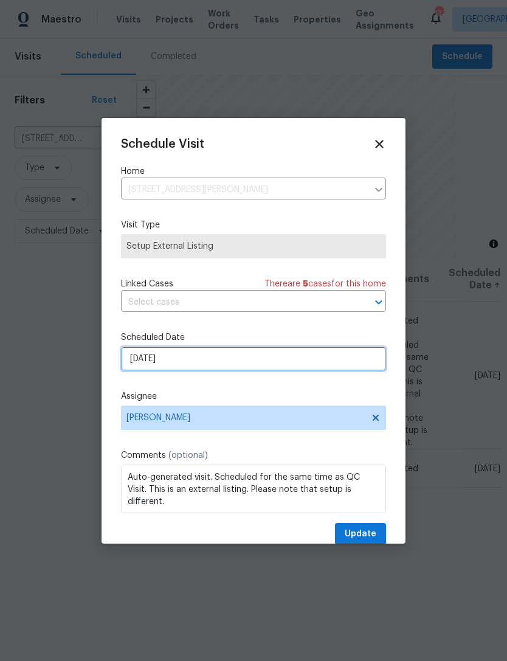
click at [339, 361] on input "[DATE]" at bounding box center [253, 359] width 265 height 24
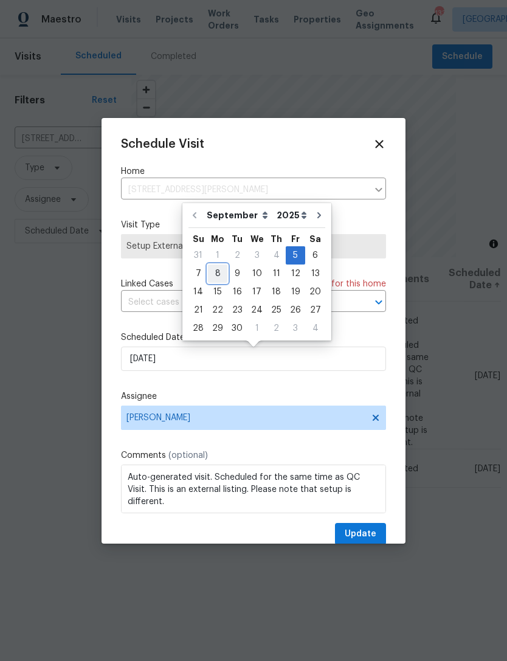
click at [221, 275] on div "8" at bounding box center [217, 273] width 19 height 17
type input "[DATE]"
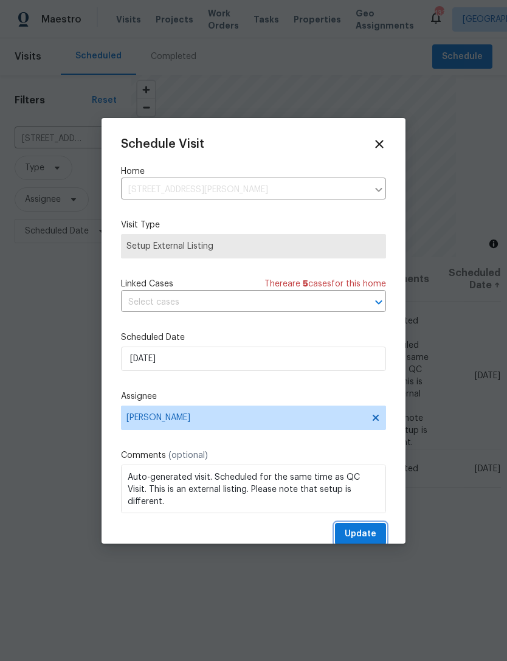
click at [371, 526] on button "Update" at bounding box center [360, 534] width 51 height 22
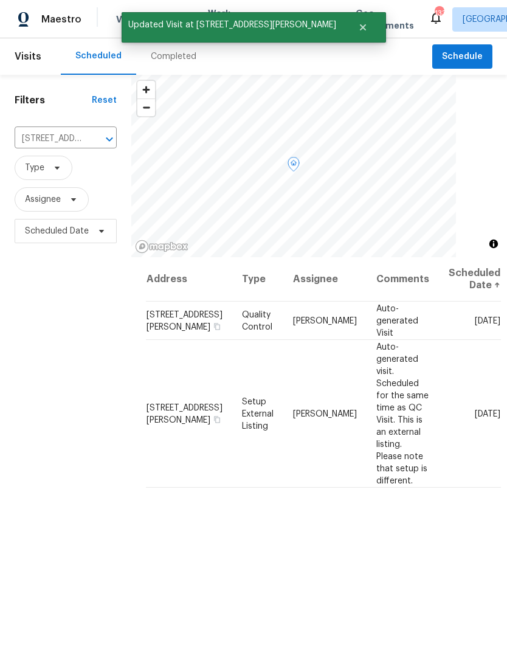
click at [0, 0] on icon at bounding box center [0, 0] width 0 height 0
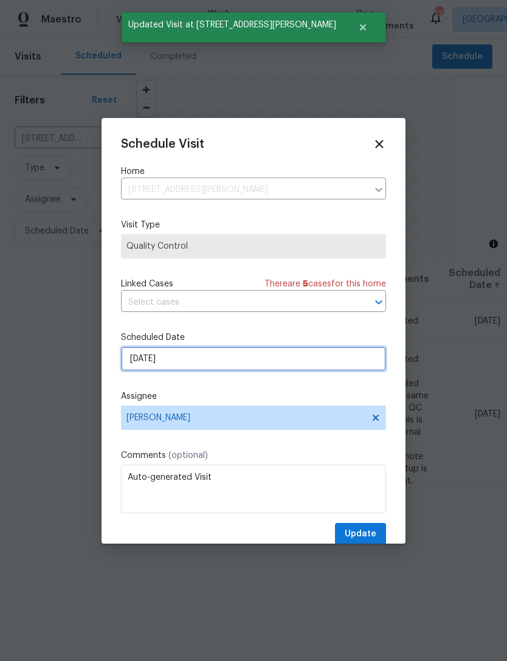
click at [307, 362] on input "9/5/2025" at bounding box center [253, 359] width 265 height 24
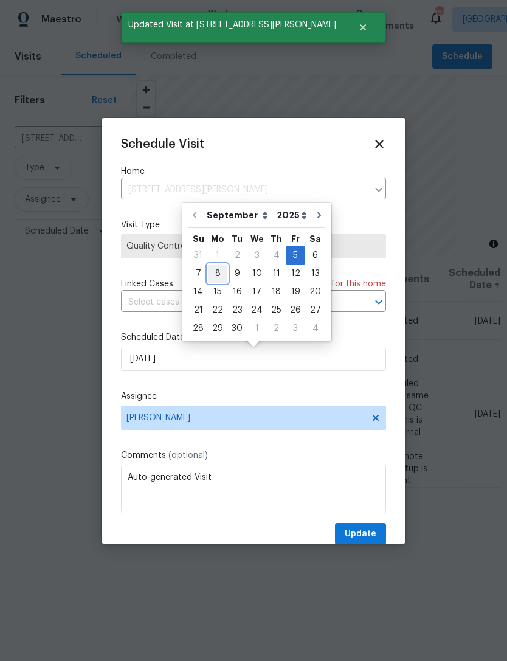
click at [218, 277] on div "8" at bounding box center [217, 273] width 19 height 17
type input "9/8/2025"
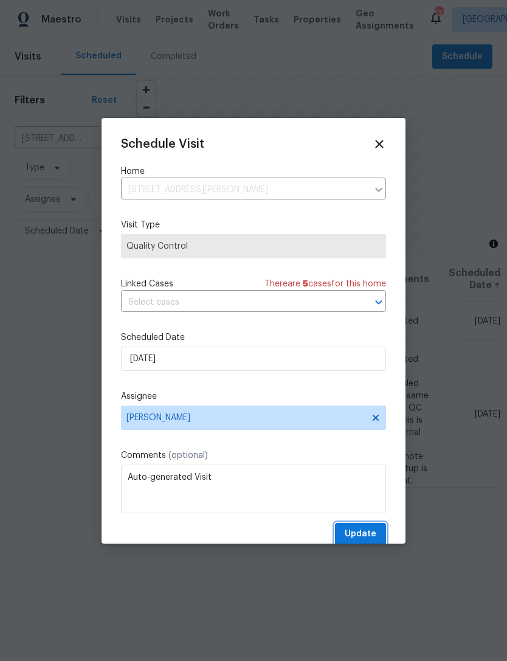
click at [369, 531] on span "Update" at bounding box center [361, 533] width 32 height 15
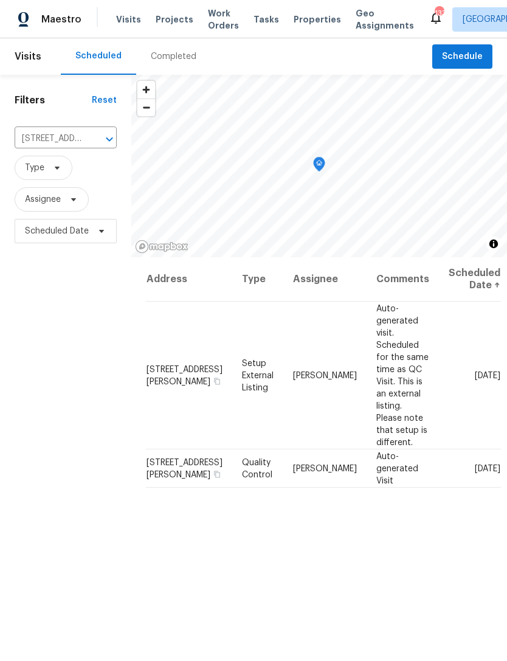
click at [63, 145] on input "3771 Tackett Rd, Douglasville, GA 30135" at bounding box center [49, 138] width 68 height 19
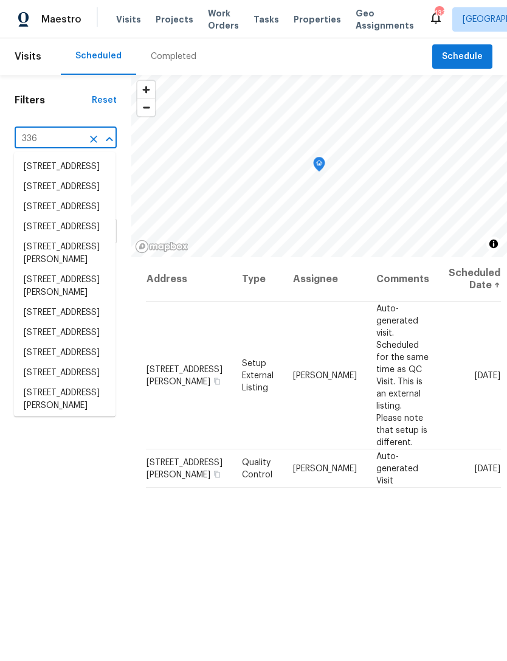
type input "336 k"
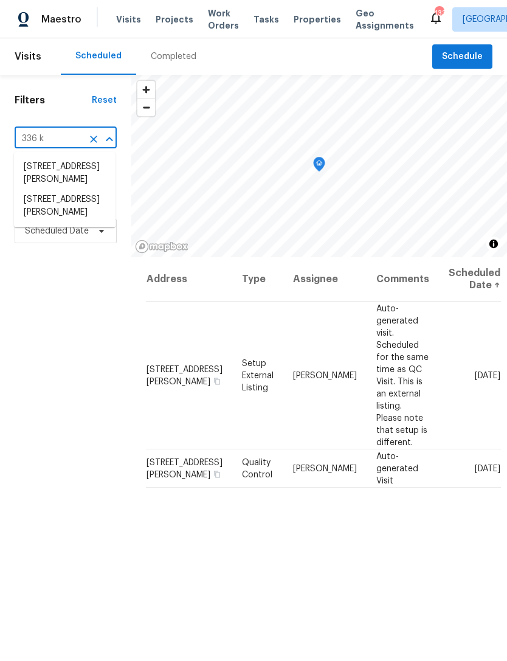
click at [68, 178] on li "336 Katie Ln, Carrollton, GA 30117" at bounding box center [65, 173] width 102 height 33
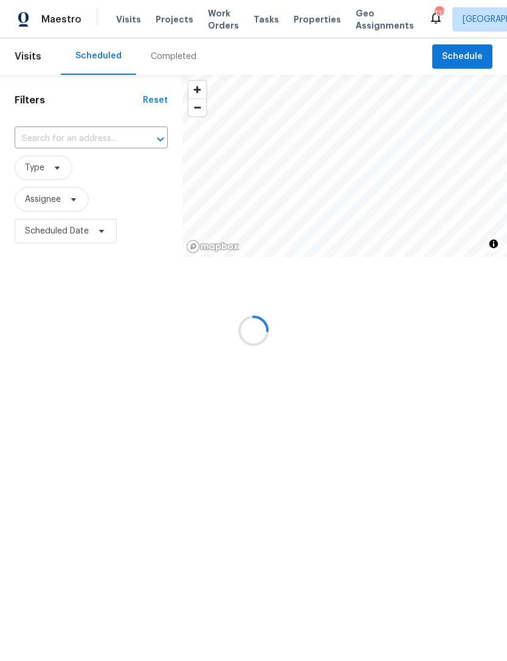
type input "336 Katie Ln, Carrollton, GA 30117"
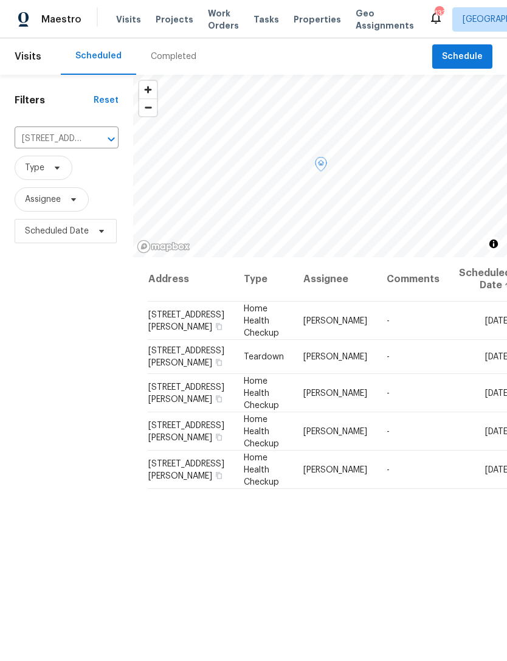
click at [0, 0] on icon at bounding box center [0, 0] width 0 height 0
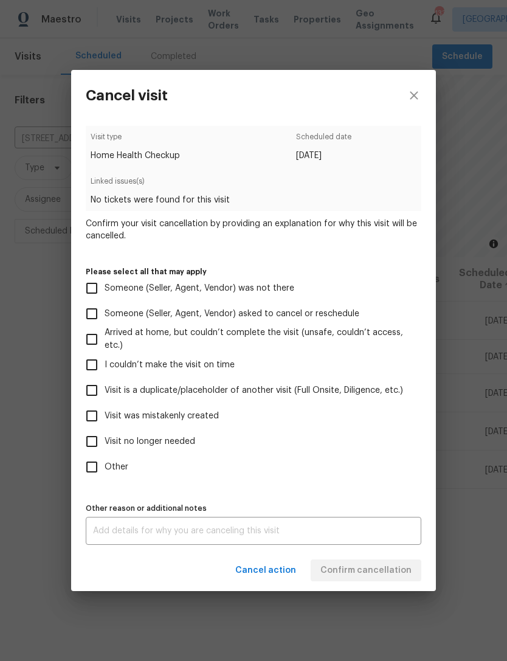
click at [86, 441] on input "Visit no longer needed" at bounding box center [92, 442] width 26 height 26
checkbox input "true"
click at [103, 535] on textarea at bounding box center [253, 530] width 321 height 9
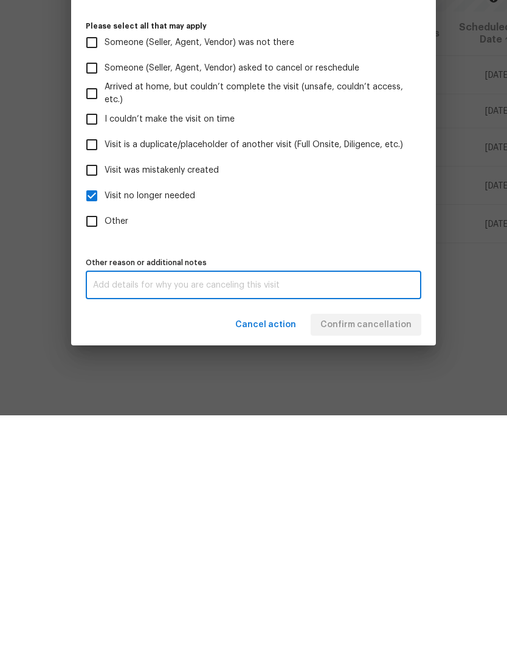
scroll to position [39, 0]
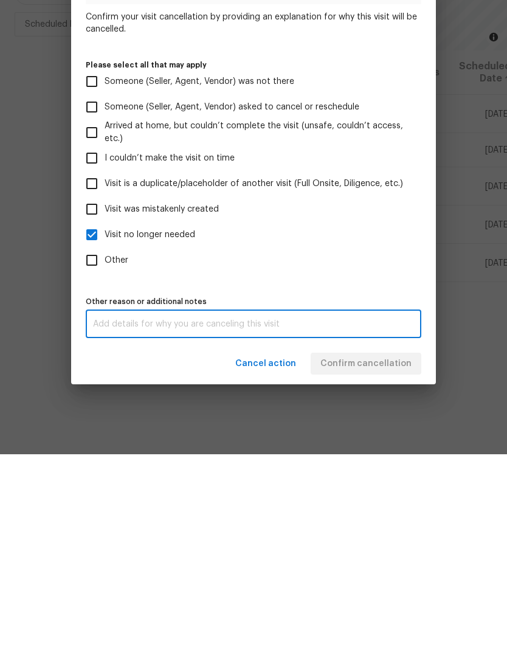
click at [109, 526] on textarea at bounding box center [253, 530] width 321 height 9
type textarea "Teardown completed"
click at [393, 291] on div "Visit type Home Health Checkup Scheduled date 10/5/2025 Linked issues(s) No tic…" at bounding box center [254, 335] width 336 height 419
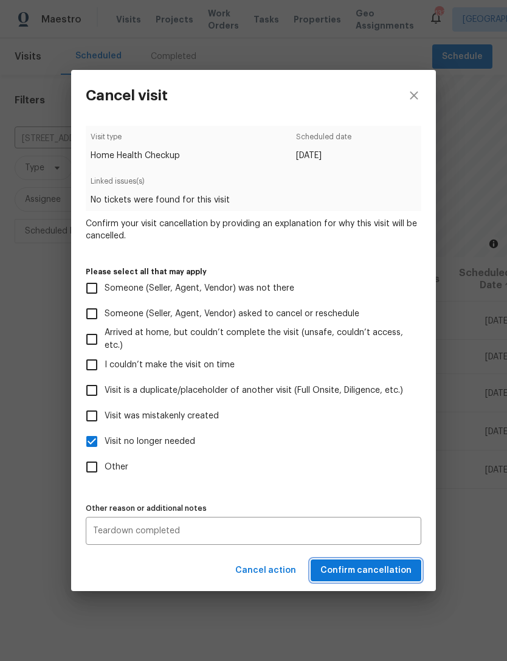
click at [391, 574] on span "Confirm cancellation" at bounding box center [365, 570] width 91 height 15
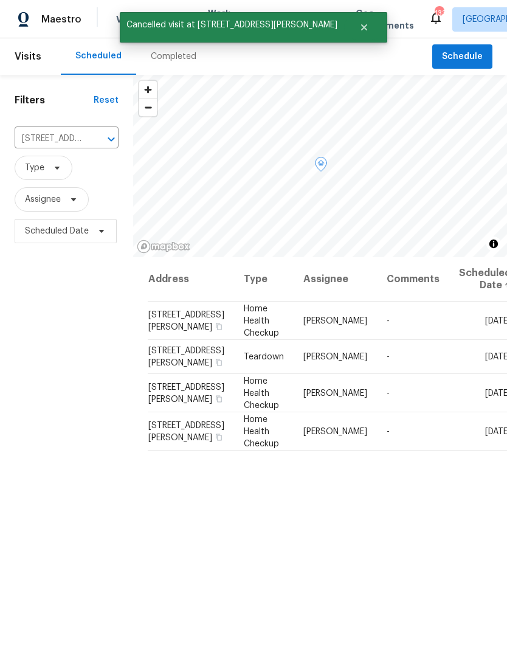
click at [0, 0] on icon at bounding box center [0, 0] width 0 height 0
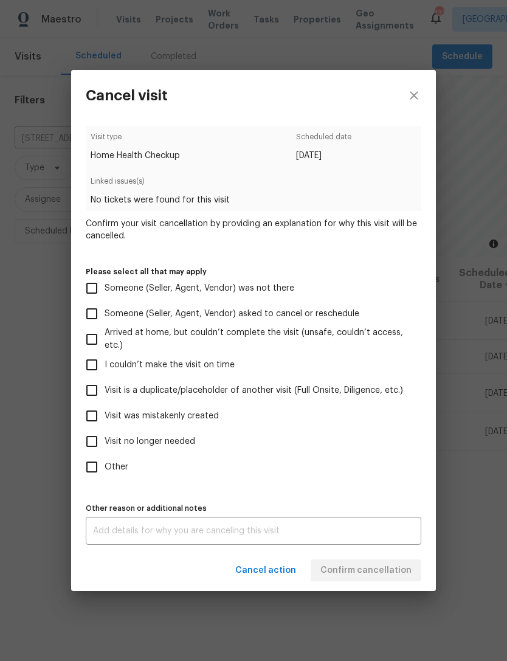
click at [88, 436] on input "Visit no longer needed" at bounding box center [92, 442] width 26 height 26
checkbox input "true"
click at [119, 528] on textarea at bounding box center [253, 530] width 321 height 9
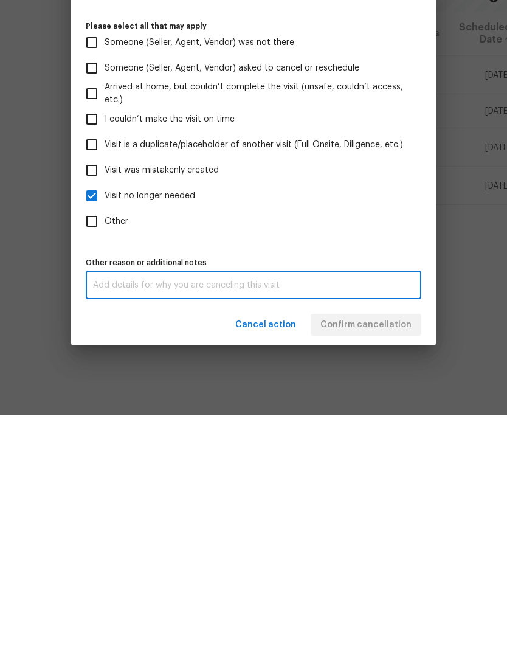
scroll to position [39, 0]
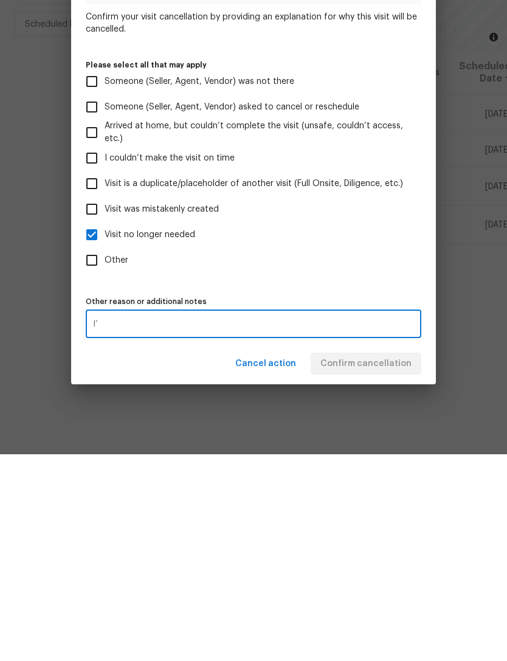
type textarea "I"
type textarea "Tear down completed"
click at [326, 287] on div "Visit type Home Health Checkup Scheduled date 12/5/2025 Linked issues(s) No tic…" at bounding box center [254, 335] width 336 height 419
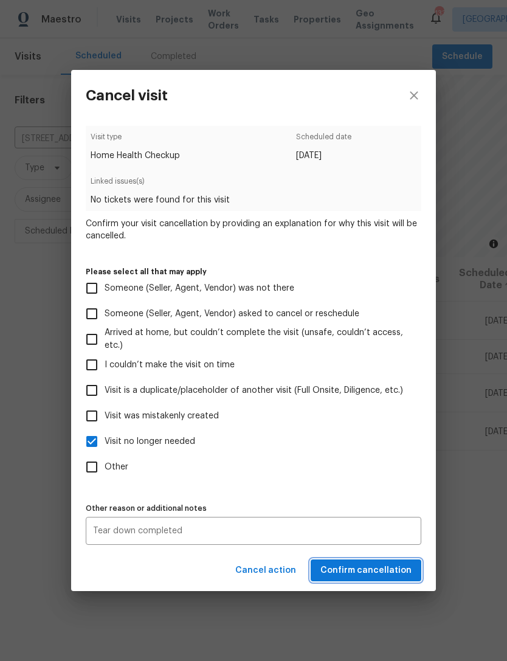
click at [374, 568] on span "Confirm cancellation" at bounding box center [365, 570] width 91 height 15
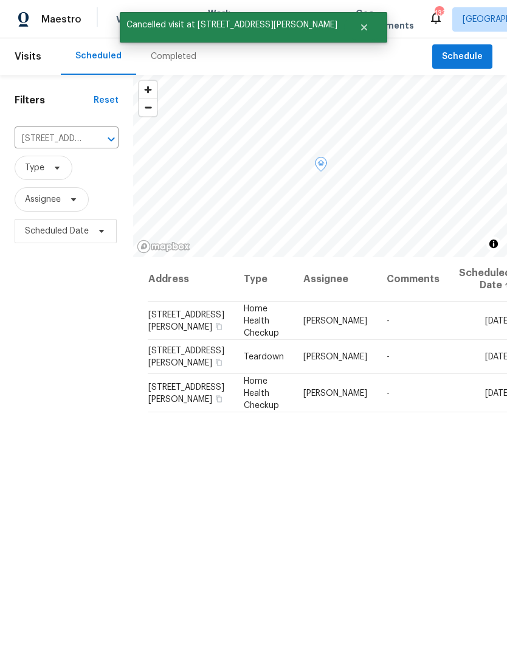
click at [0, 0] on icon at bounding box center [0, 0] width 0 height 0
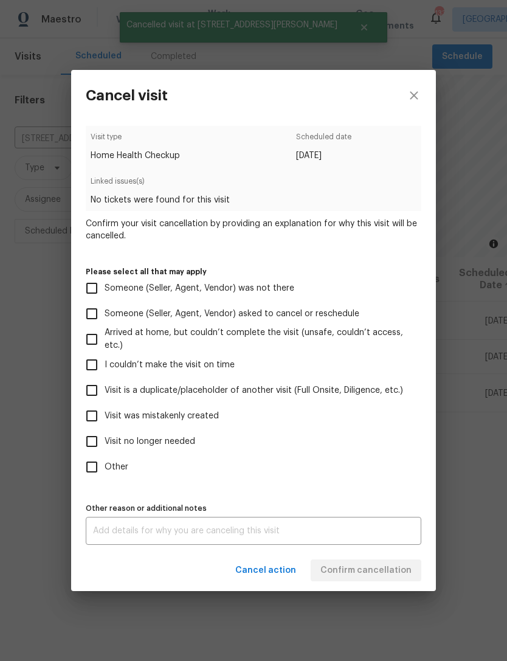
click at [94, 447] on input "Visit no longer needed" at bounding box center [92, 442] width 26 height 26
checkbox input "true"
click at [178, 535] on textarea at bounding box center [253, 530] width 321 height 9
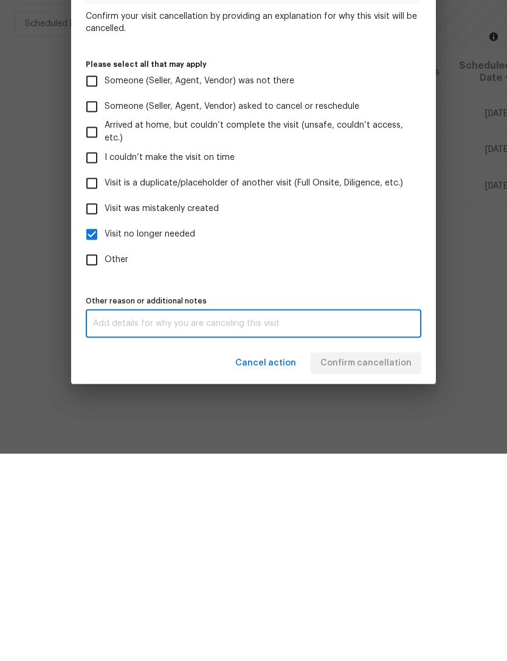
scroll to position [39, 0]
type textarea "Tear down completed"
click at [311, 454] on label "Other" at bounding box center [245, 467] width 333 height 26
click at [105, 454] on input "Other" at bounding box center [92, 467] width 26 height 26
checkbox input "true"
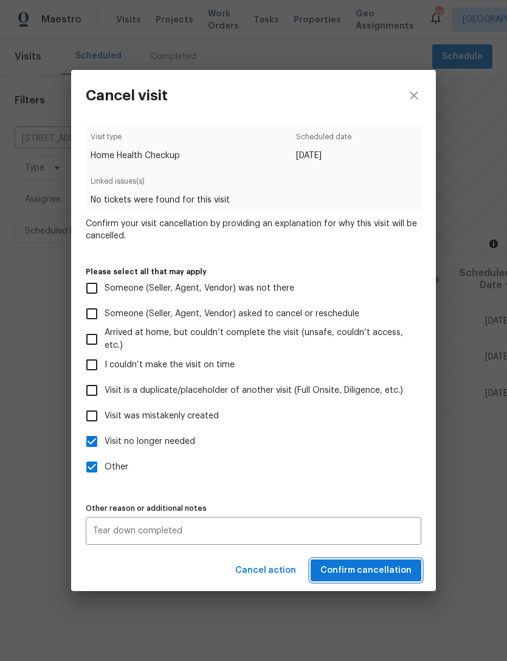
click at [390, 570] on span "Confirm cancellation" at bounding box center [365, 570] width 91 height 15
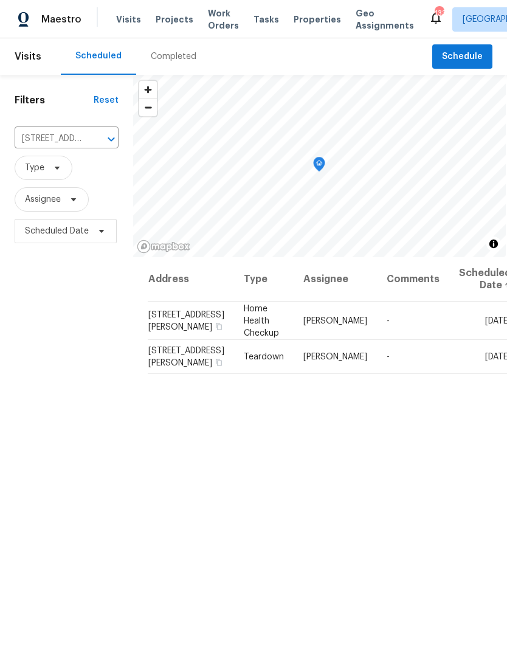
click at [60, 146] on input "336 Katie Ln, Carrollton, GA 30117" at bounding box center [50, 138] width 70 height 19
type input "156 haw"
click at [50, 175] on li "[STREET_ADDRESS]" at bounding box center [66, 167] width 105 height 20
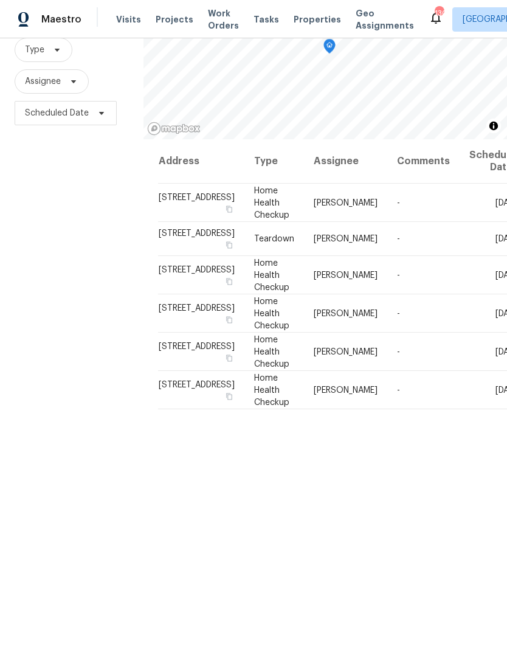
scroll to position [117, 0]
click at [0, 0] on span at bounding box center [0, 0] width 0 height 0
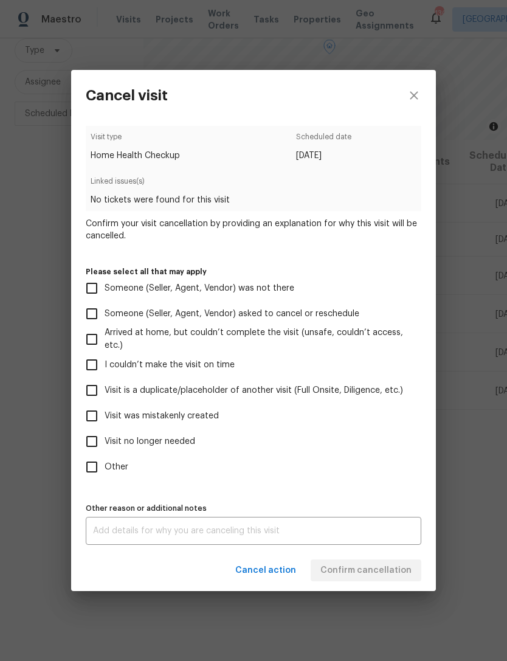
click at [96, 440] on input "Visit no longer needed" at bounding box center [92, 442] width 26 height 26
checkbox input "true"
click at [199, 545] on div "x Other reason or additional notes" at bounding box center [254, 531] width 336 height 28
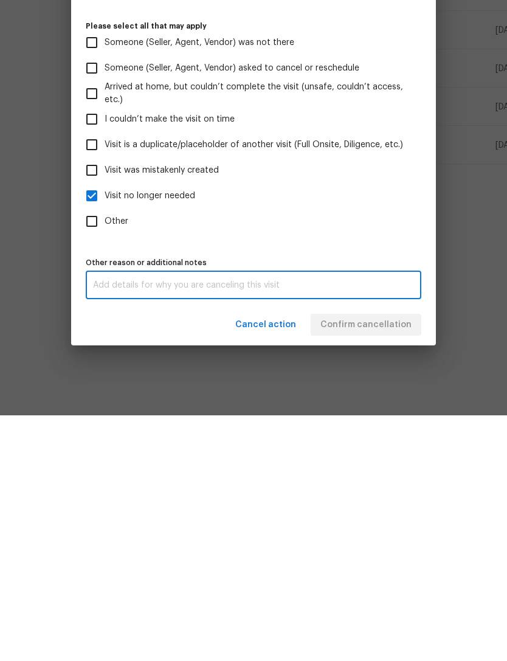
click at [200, 322] on div "Cancel visit Visit type Home Health Checkup Scheduled date 12/26/2025 Linked is…" at bounding box center [253, 331] width 365 height 522
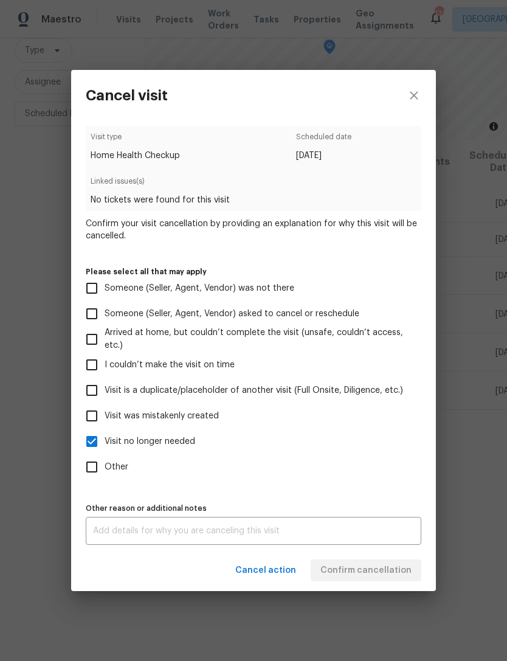
click at [193, 535] on textarea at bounding box center [253, 530] width 321 height 9
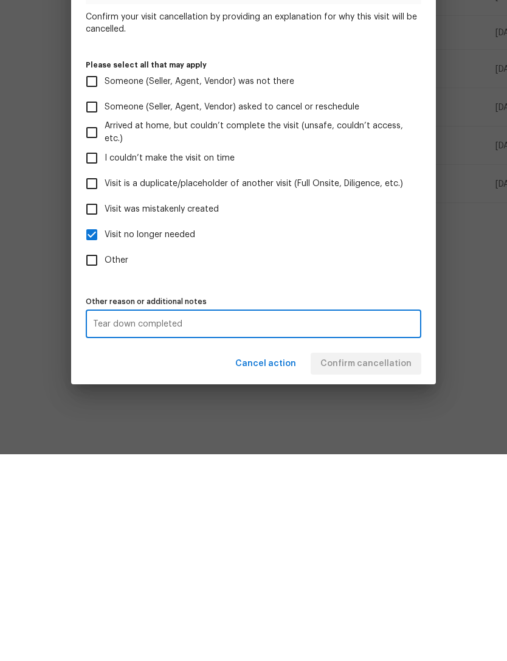
type textarea "Tear down completed"
click at [297, 429] on label "Visit no longer needed" at bounding box center [245, 442] width 333 height 26
click at [105, 429] on input "Visit no longer needed" at bounding box center [92, 442] width 26 height 26
checkbox input "false"
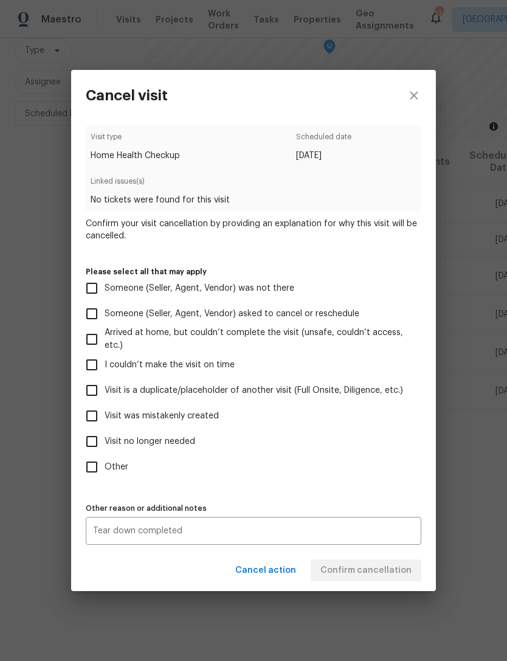
click at [381, 480] on label "Other" at bounding box center [245, 467] width 333 height 26
click at [105, 480] on input "Other" at bounding box center [92, 467] width 26 height 26
checkbox input "true"
click at [397, 571] on span "Confirm cancellation" at bounding box center [365, 570] width 91 height 15
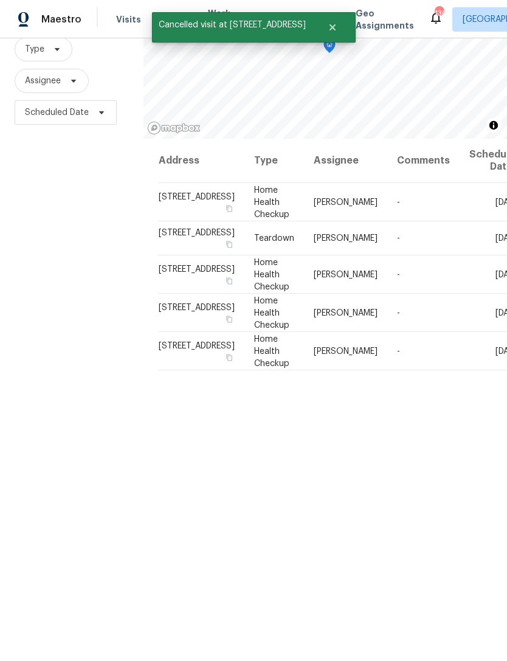
scroll to position [117, 0]
click at [426, 371] on td "-" at bounding box center [423, 352] width 72 height 38
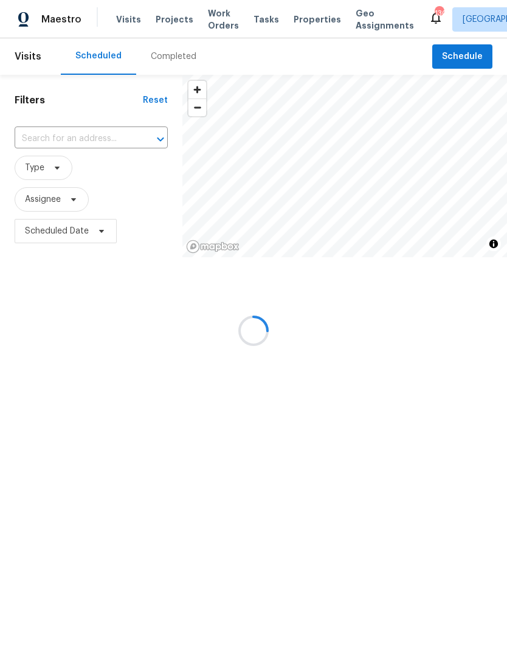
click at [50, 148] on input "text" at bounding box center [74, 138] width 119 height 19
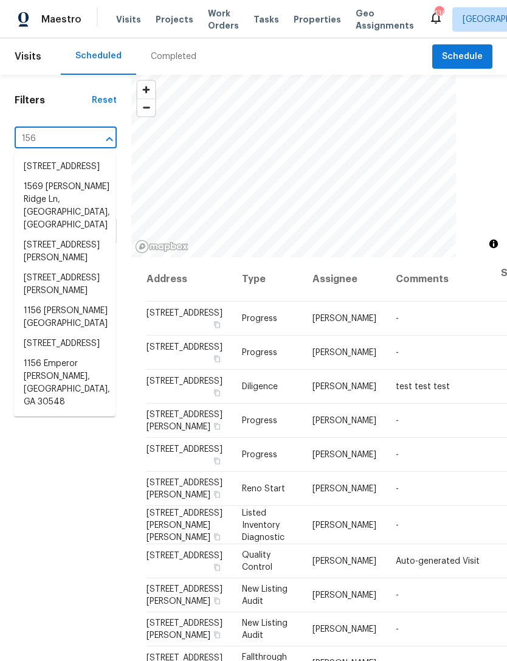
type input "156 h"
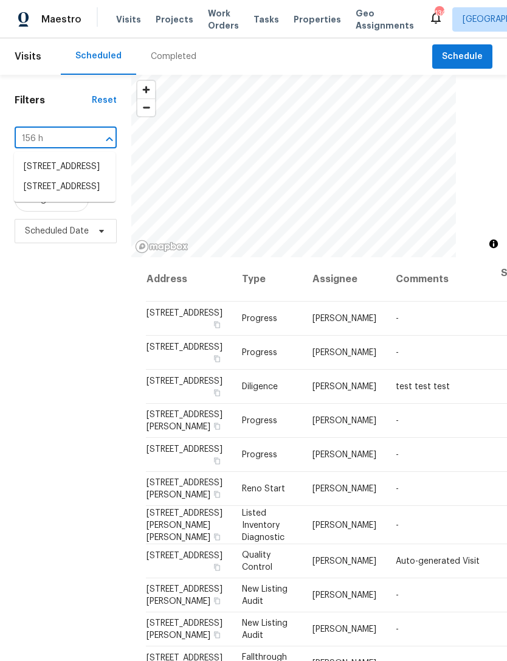
click at [52, 197] on li "[STREET_ADDRESS]" at bounding box center [65, 187] width 102 height 20
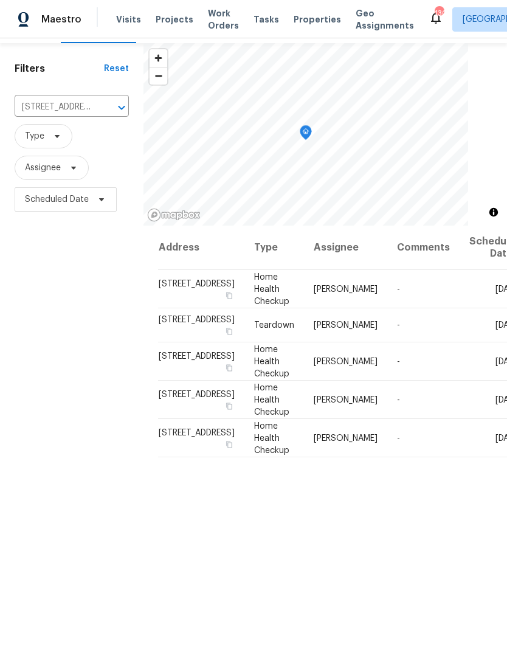
scroll to position [32, 0]
click at [422, 457] on td "-" at bounding box center [423, 437] width 72 height 38
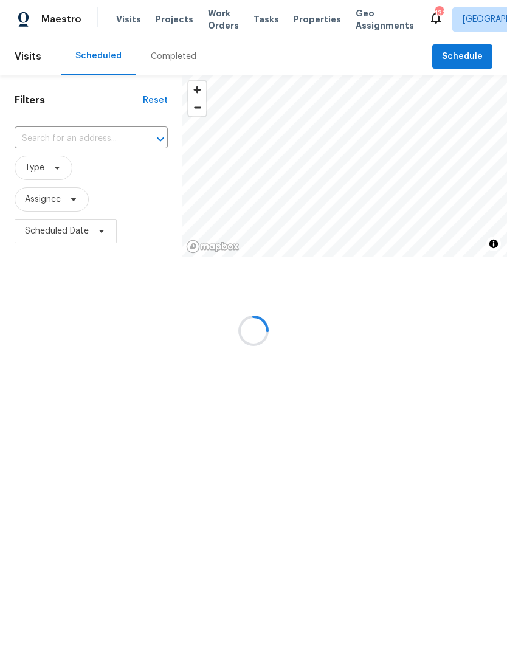
click at [97, 134] on div at bounding box center [253, 330] width 507 height 661
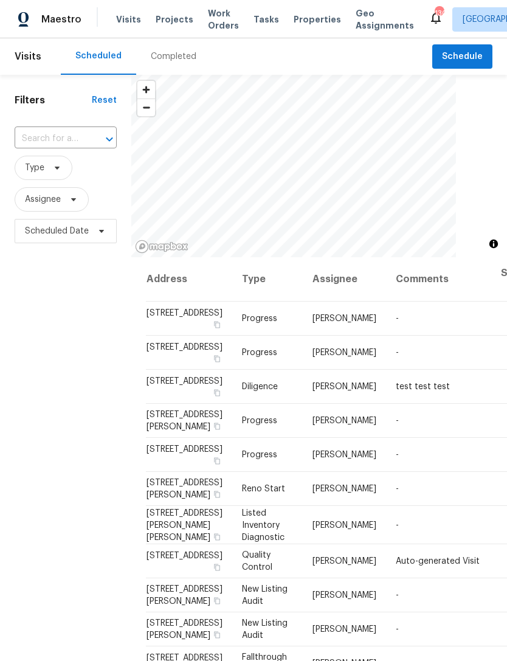
click at [77, 140] on input "text" at bounding box center [49, 138] width 68 height 19
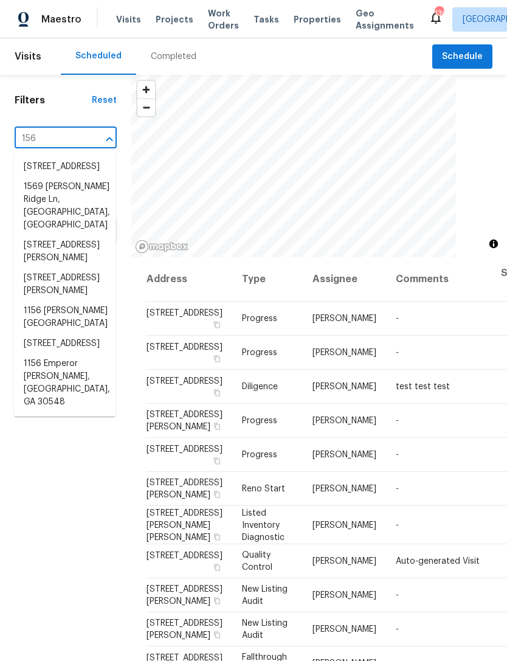
type input "156 h"
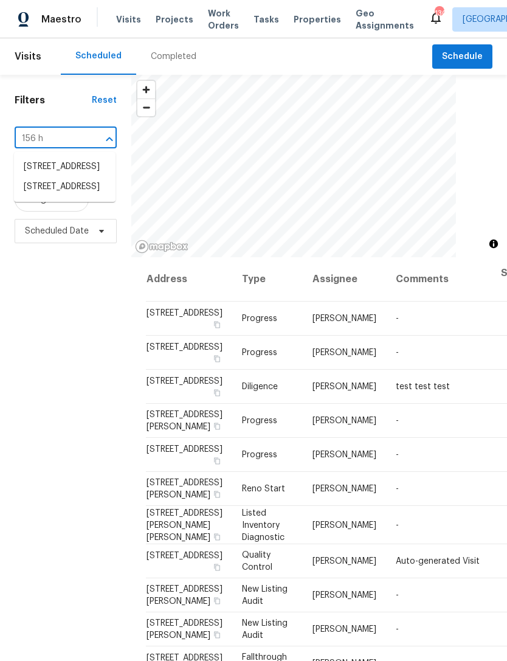
click at [79, 197] on li "[STREET_ADDRESS]" at bounding box center [65, 187] width 102 height 20
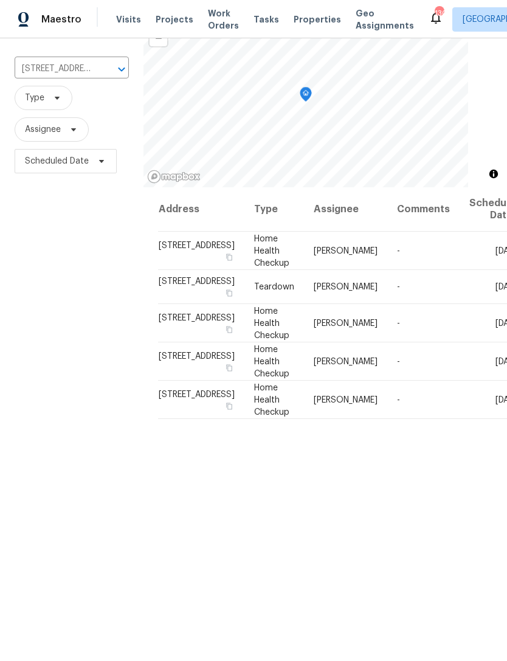
scroll to position [114, 0]
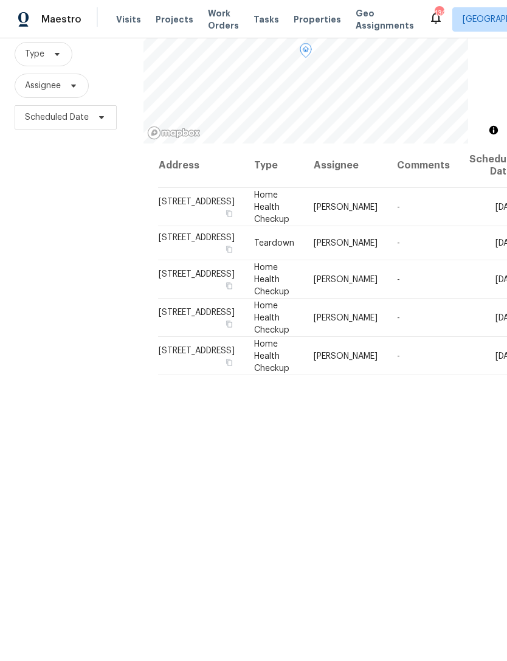
click at [460, 375] on td "[DATE]" at bounding box center [491, 356] width 62 height 38
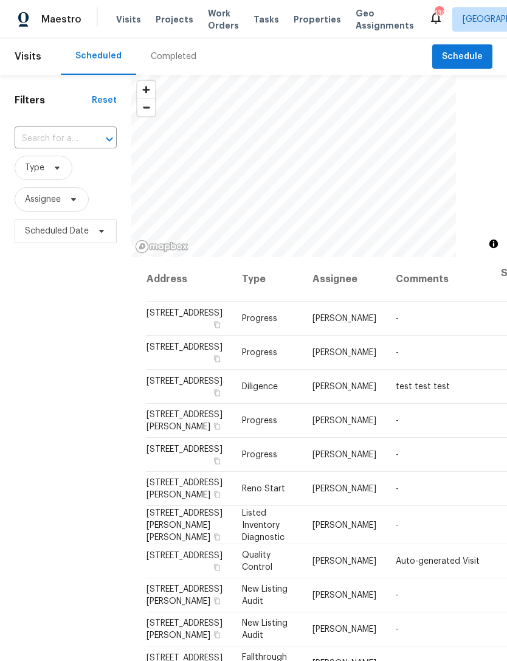
click at [70, 142] on input "text" at bounding box center [49, 138] width 68 height 19
type input "156 h"
click at [64, 197] on li "[STREET_ADDRESS]" at bounding box center [65, 187] width 102 height 20
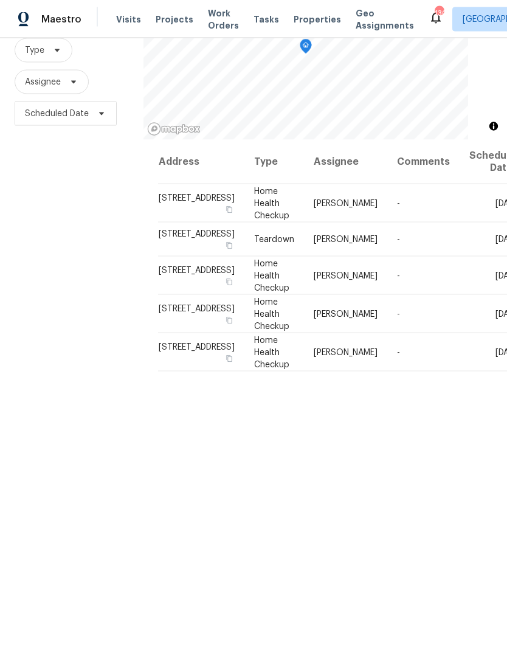
scroll to position [39, 0]
click at [0, 0] on icon at bounding box center [0, 0] width 0 height 0
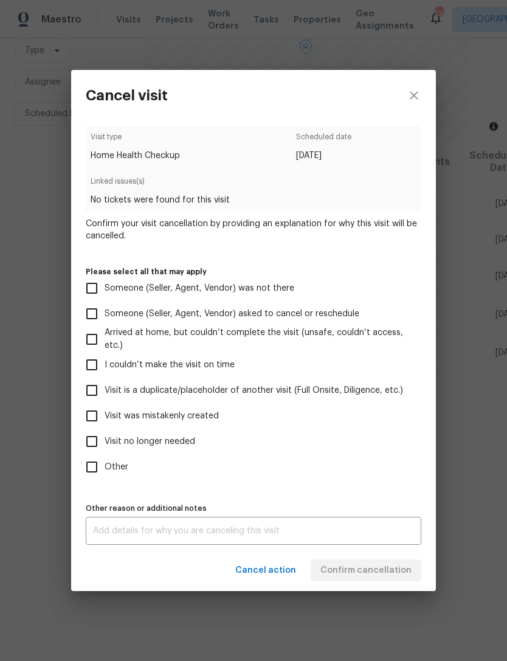
click at [153, 465] on label "Other" at bounding box center [245, 467] width 333 height 26
click at [105, 465] on input "Other" at bounding box center [92, 467] width 26 height 26
checkbox input "true"
click at [98, 442] on input "Visit no longer needed" at bounding box center [92, 442] width 26 height 26
checkbox input "true"
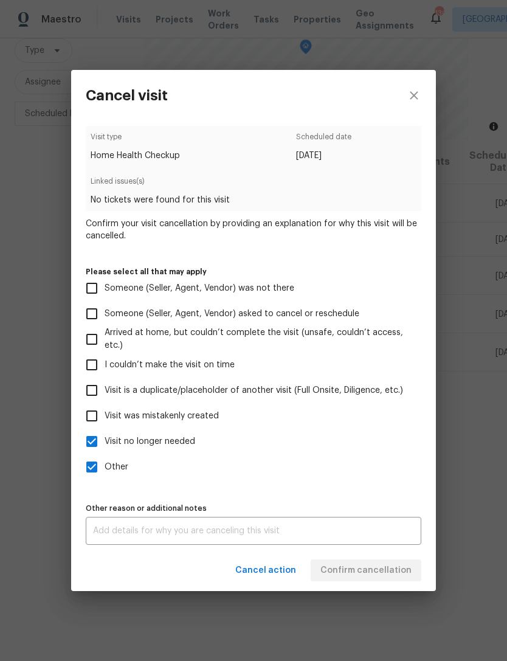
click at [91, 467] on input "Other" at bounding box center [92, 467] width 26 height 26
checkbox input "false"
click at [185, 535] on textarea at bounding box center [253, 530] width 321 height 9
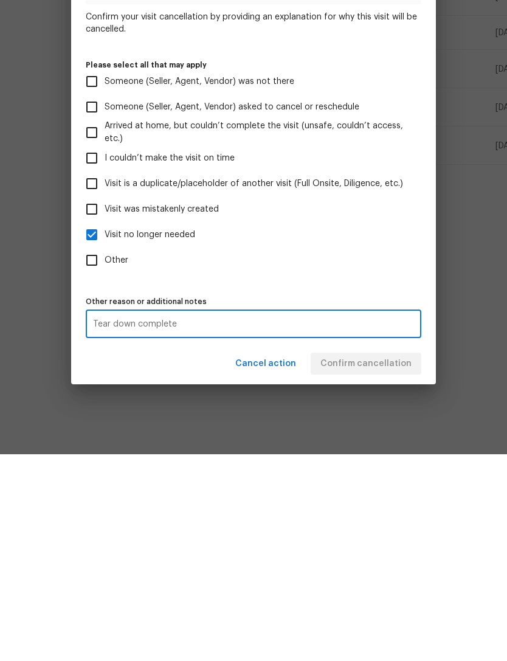
type textarea "Tear down complete"
click at [378, 454] on label "Other" at bounding box center [245, 467] width 333 height 26
click at [105, 454] on input "Other" at bounding box center [92, 467] width 26 height 26
checkbox input "true"
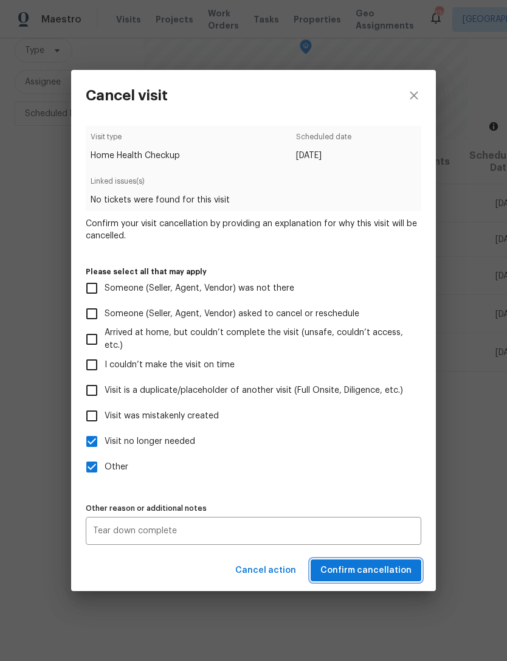
click at [401, 571] on span "Confirm cancellation" at bounding box center [365, 570] width 91 height 15
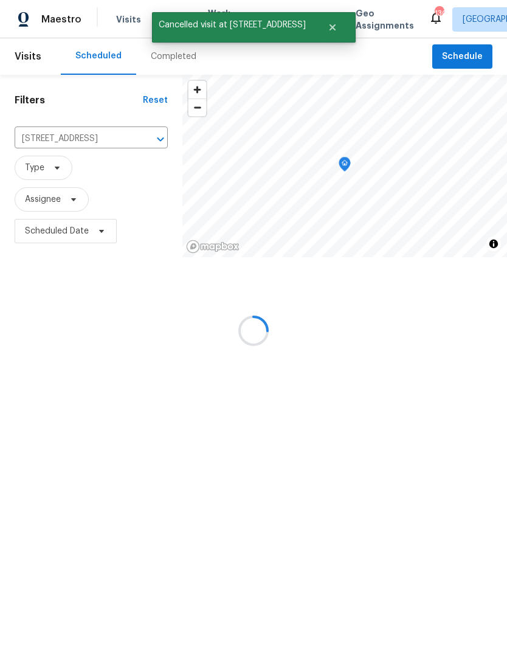
scroll to position [0, 0]
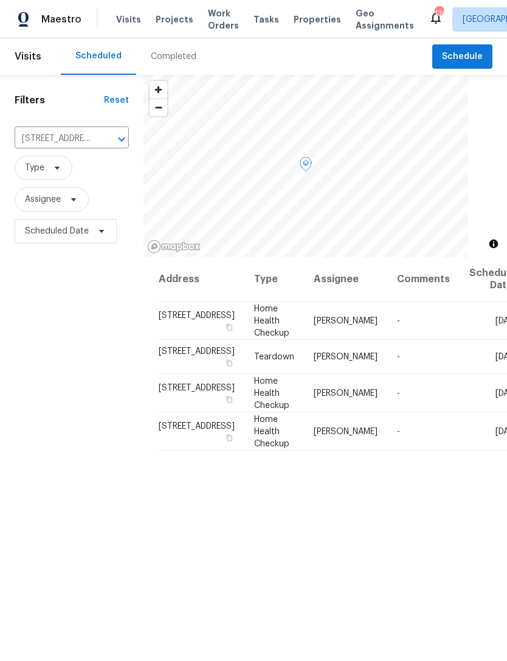
click at [0, 0] on icon at bounding box center [0, 0] width 0 height 0
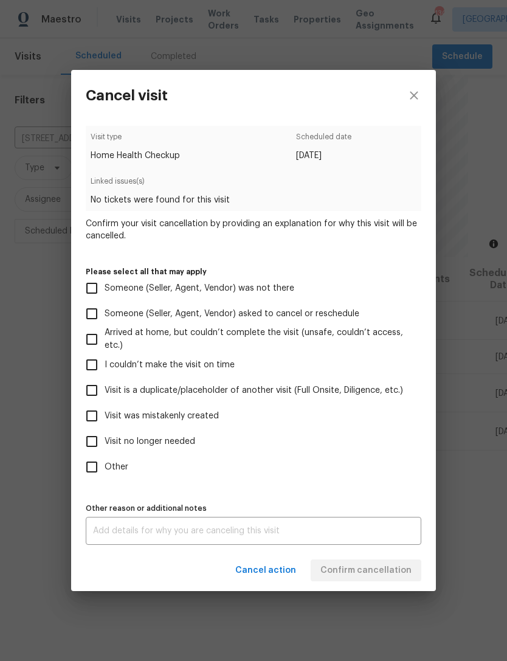
click at [103, 444] on input "Visit no longer needed" at bounding box center [92, 442] width 26 height 26
checkbox input "true"
click at [292, 525] on div "x Other reason or additional notes" at bounding box center [254, 531] width 336 height 28
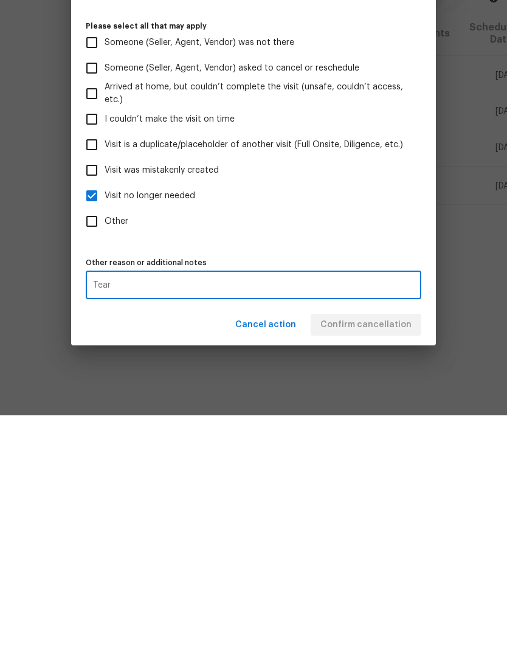
scroll to position [39, 0]
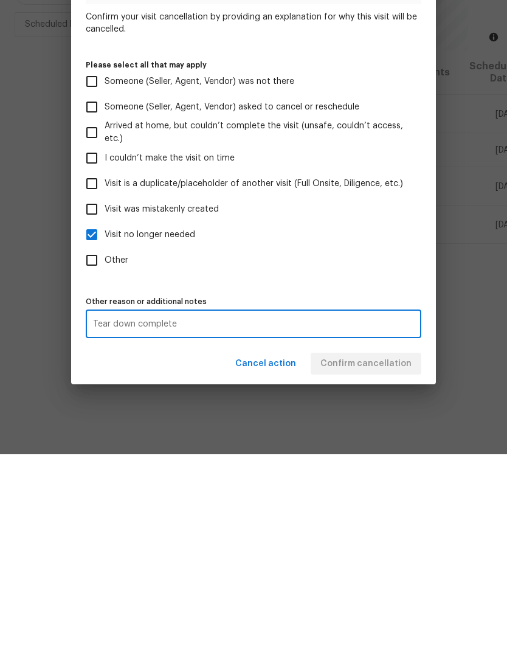
type textarea "Tear down complete"
click at [378, 454] on label "Other" at bounding box center [245, 467] width 333 height 26
click at [105, 454] on input "Other" at bounding box center [92, 467] width 26 height 26
checkbox input "true"
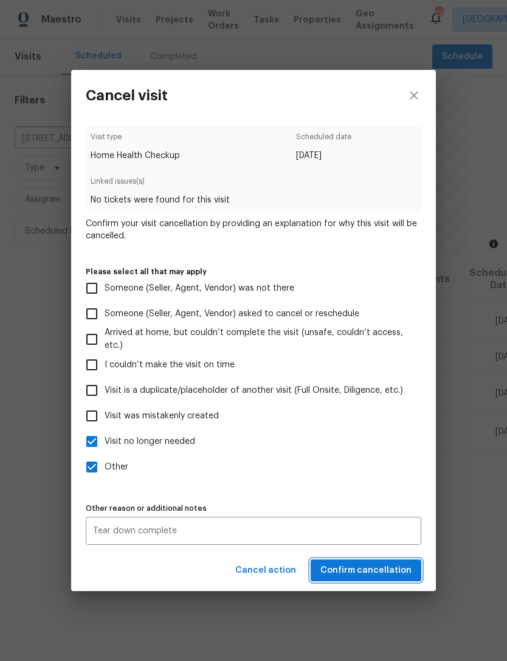
click at [390, 574] on span "Confirm cancellation" at bounding box center [365, 570] width 91 height 15
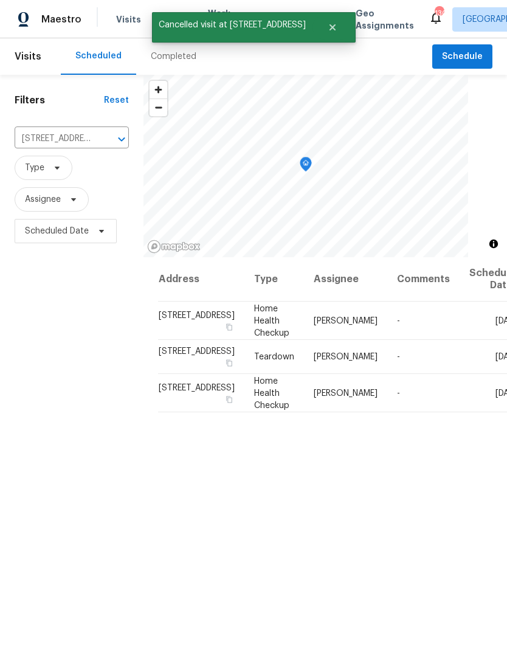
scroll to position [5, 0]
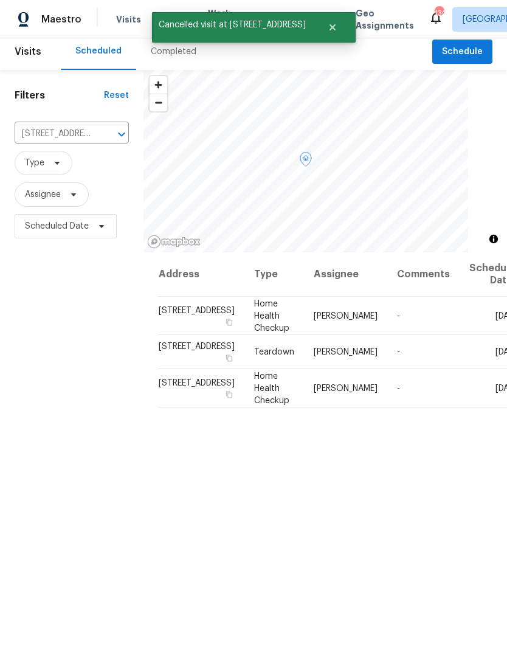
click at [0, 0] on icon at bounding box center [0, 0] width 0 height 0
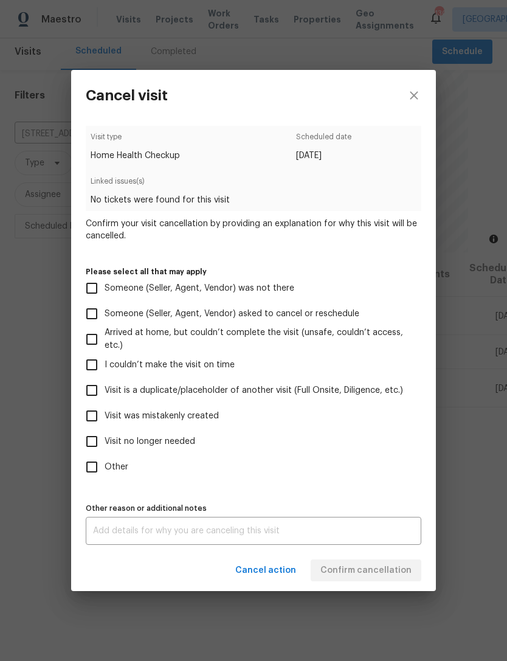
click at [103, 439] on input "Visit no longer needed" at bounding box center [92, 442] width 26 height 26
checkbox input "true"
click at [234, 535] on textarea at bounding box center [253, 530] width 321 height 9
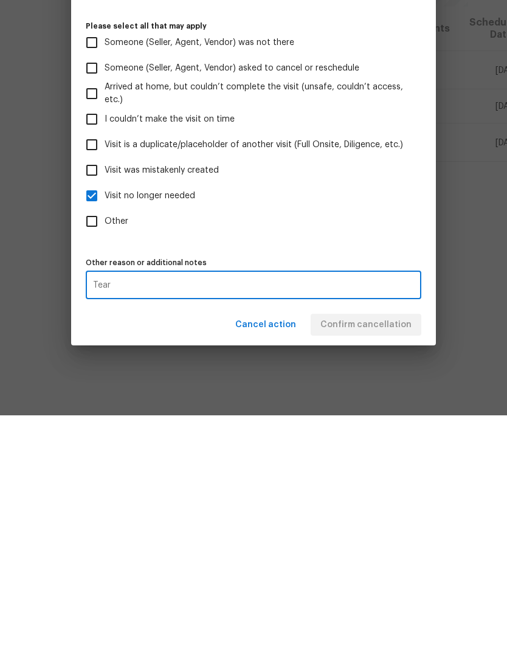
scroll to position [39, 0]
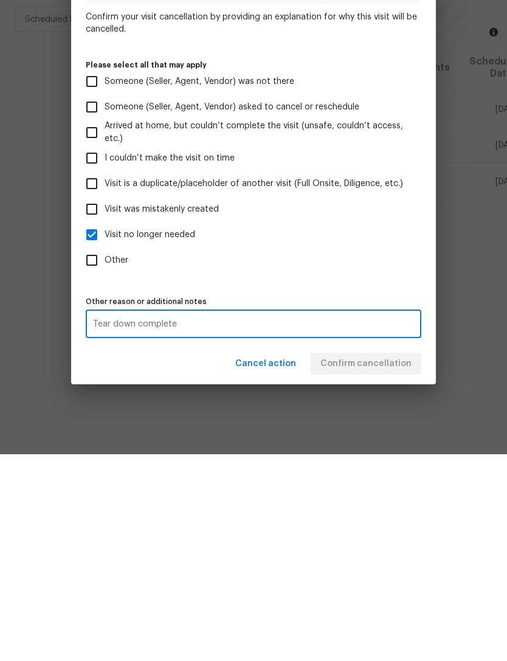
type textarea "Tear down complete"
click at [374, 454] on label "Other" at bounding box center [245, 467] width 333 height 26
click at [105, 454] on input "Other" at bounding box center [92, 467] width 26 height 26
checkbox input "true"
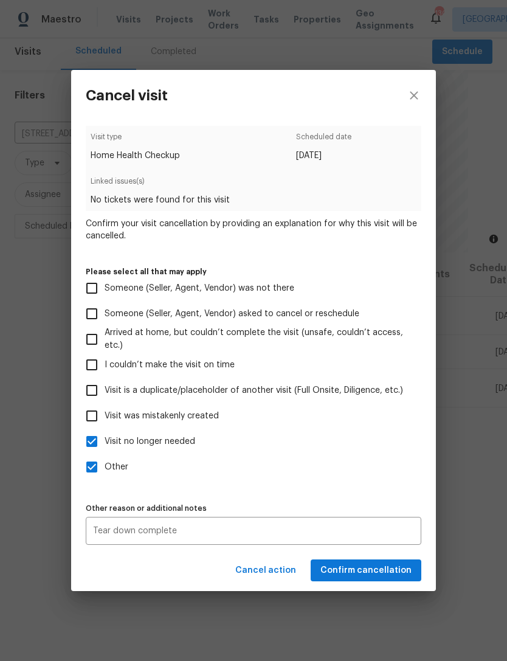
click at [392, 572] on span "Confirm cancellation" at bounding box center [365, 570] width 91 height 15
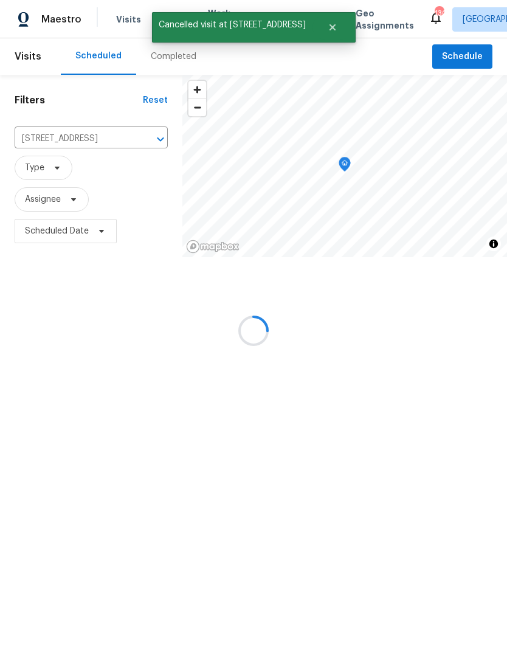
scroll to position [0, 0]
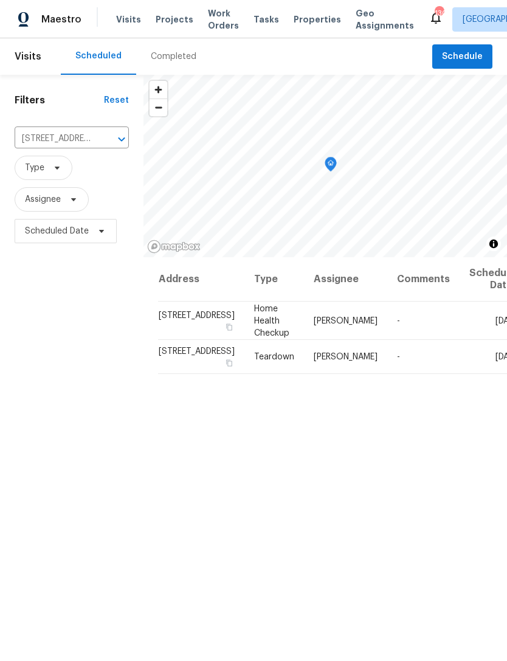
click at [69, 137] on input "[STREET_ADDRESS]" at bounding box center [55, 138] width 80 height 19
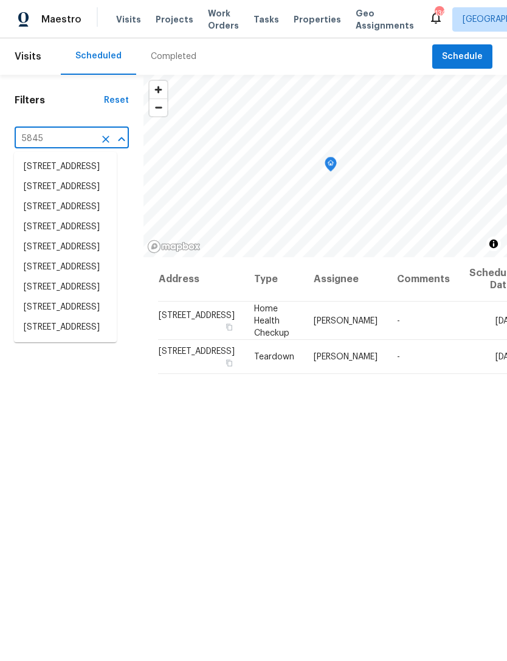
type input "5845 h"
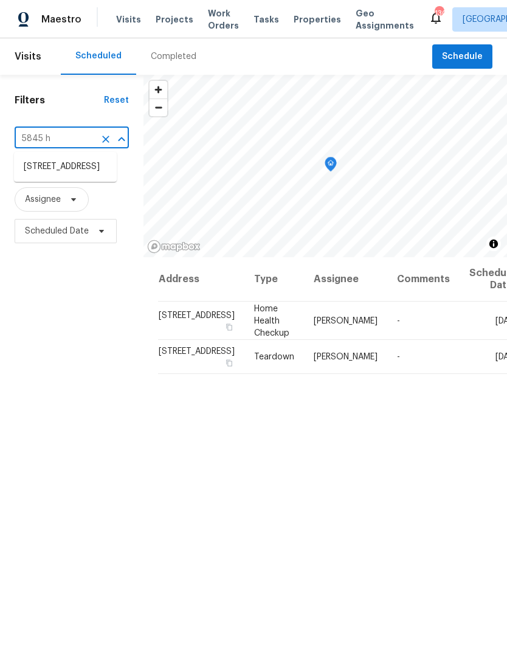
click at [71, 173] on li "[STREET_ADDRESS]" at bounding box center [65, 167] width 103 height 20
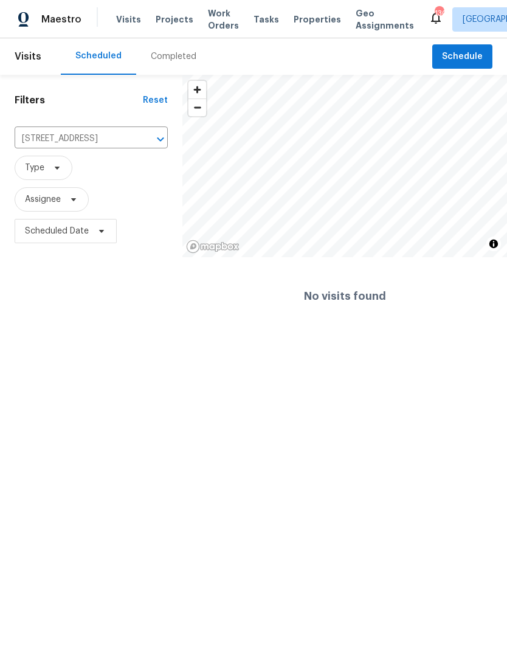
click at [462, 61] on span "Schedule" at bounding box center [462, 56] width 41 height 15
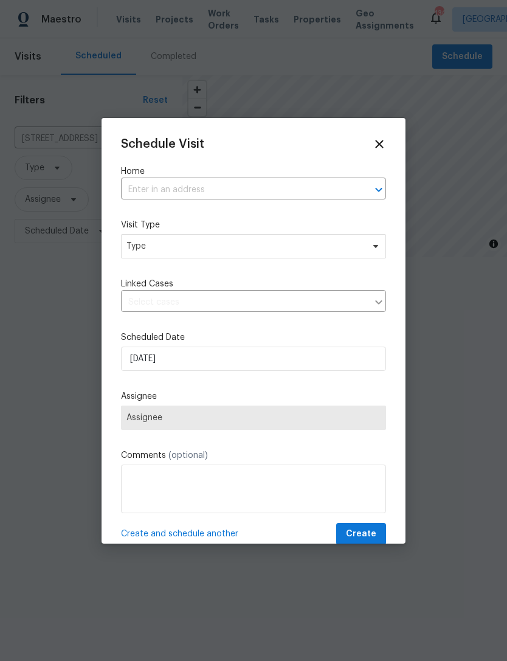
click at [295, 187] on input "text" at bounding box center [236, 190] width 231 height 19
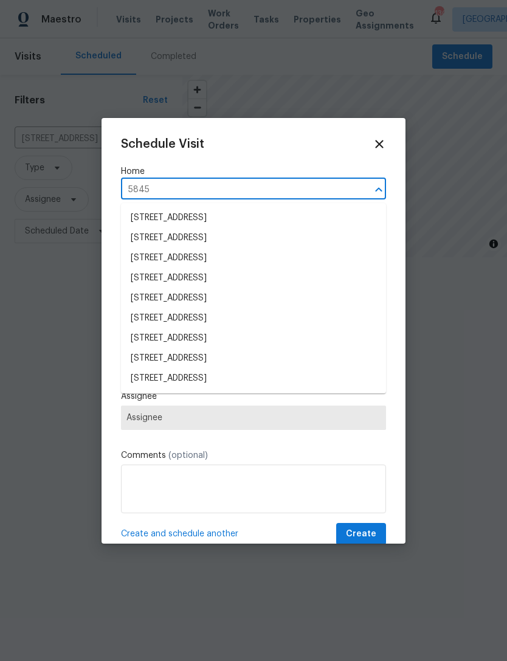
type input "5845 h"
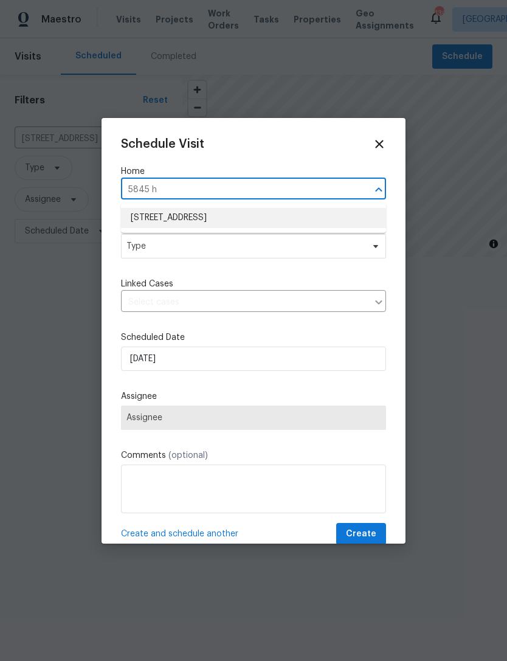
click at [290, 208] on li "[STREET_ADDRESS]" at bounding box center [253, 218] width 265 height 20
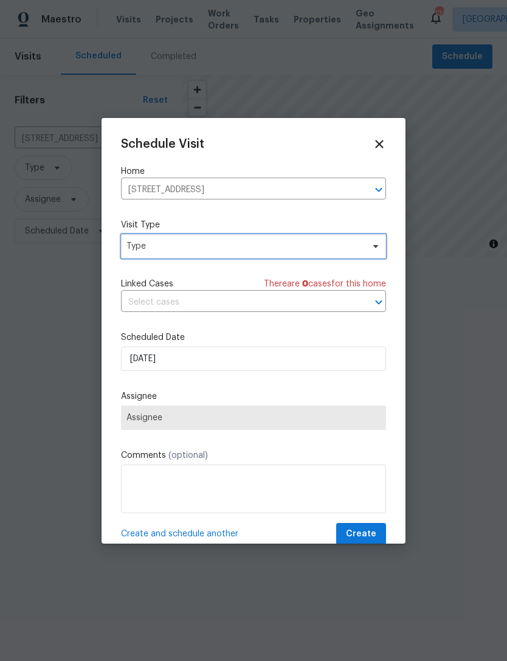
click at [306, 249] on span "Type" at bounding box center [244, 246] width 236 height 12
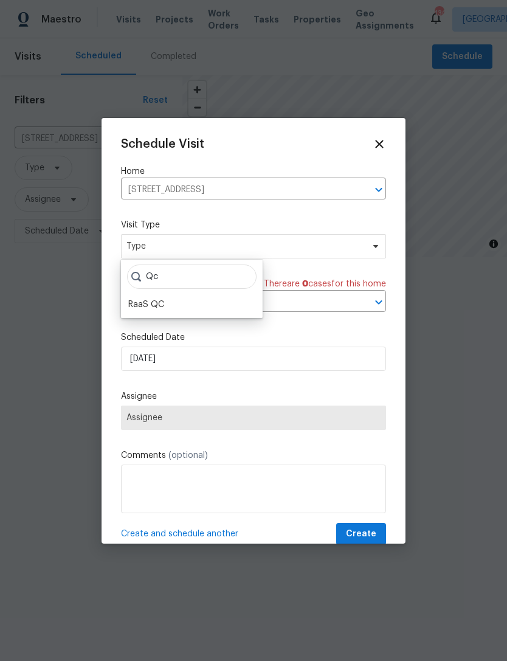
type input "Qc"
click at [183, 300] on div "RaaS QC" at bounding box center [192, 304] width 134 height 17
click at [174, 307] on div "RaaS QC" at bounding box center [192, 304] width 134 height 17
click at [141, 303] on div "RaaS QC" at bounding box center [146, 304] width 36 height 12
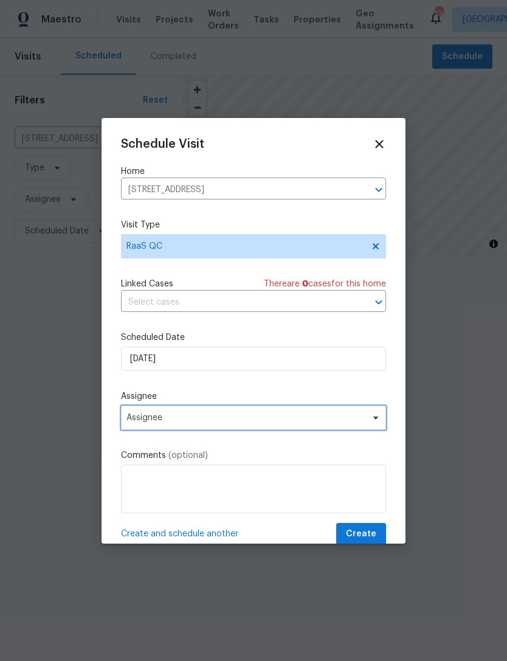
click at [129, 415] on span "Assignee" at bounding box center [245, 418] width 238 height 10
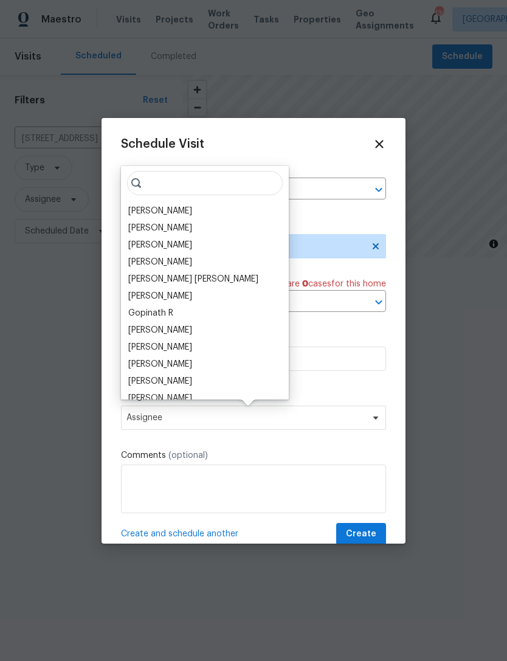
click at [140, 206] on div "[PERSON_NAME]" at bounding box center [160, 211] width 64 height 12
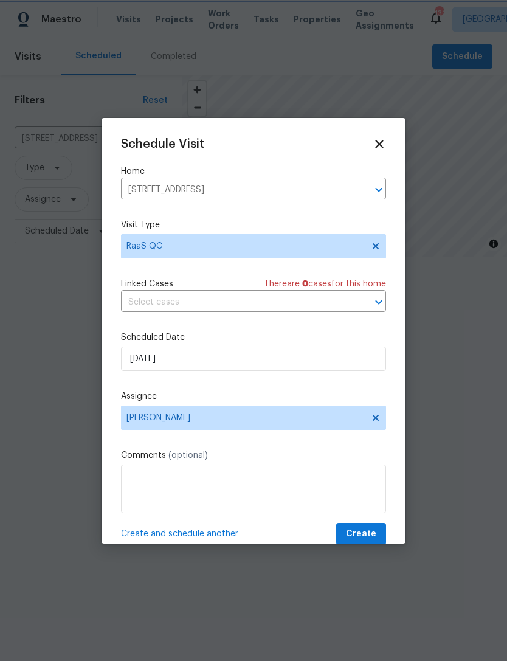
click at [353, 536] on span "Create" at bounding box center [361, 533] width 30 height 15
